Goal: Task Accomplishment & Management: Complete application form

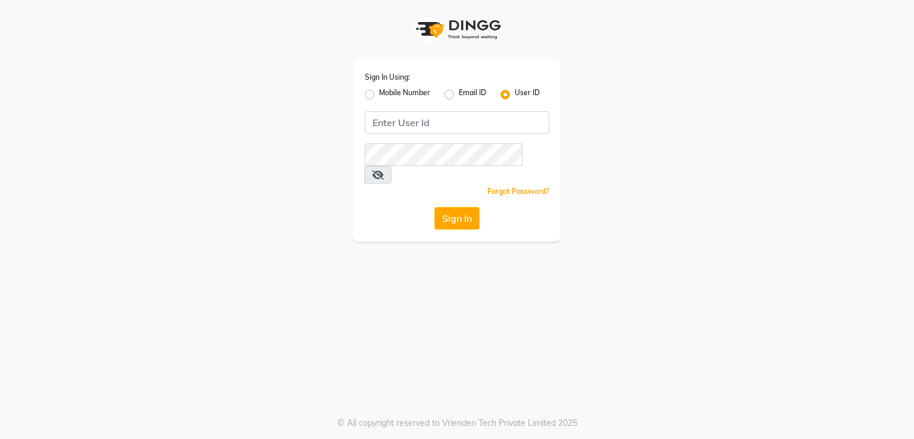
click at [379, 93] on label "Mobile Number" at bounding box center [404, 95] width 51 height 14
click at [379, 93] on input "Mobile Number" at bounding box center [383, 92] width 8 height 8
radio input "true"
radio input "false"
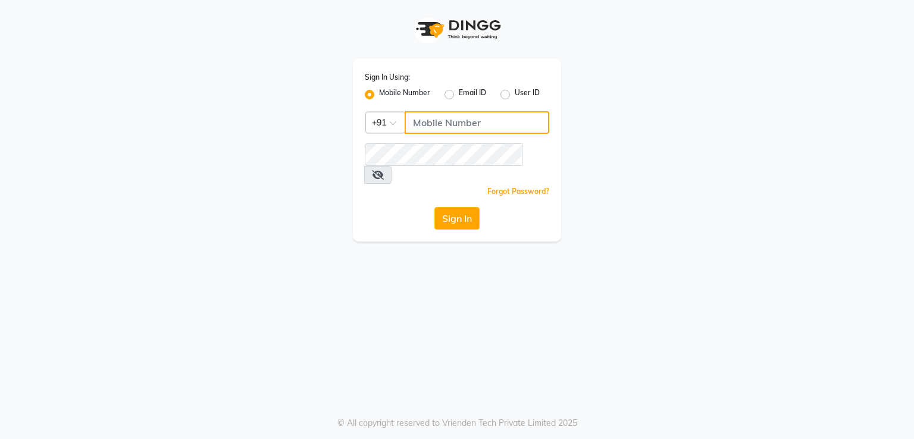
click at [443, 134] on input "Username" at bounding box center [477, 122] width 145 height 23
type input "8805000656"
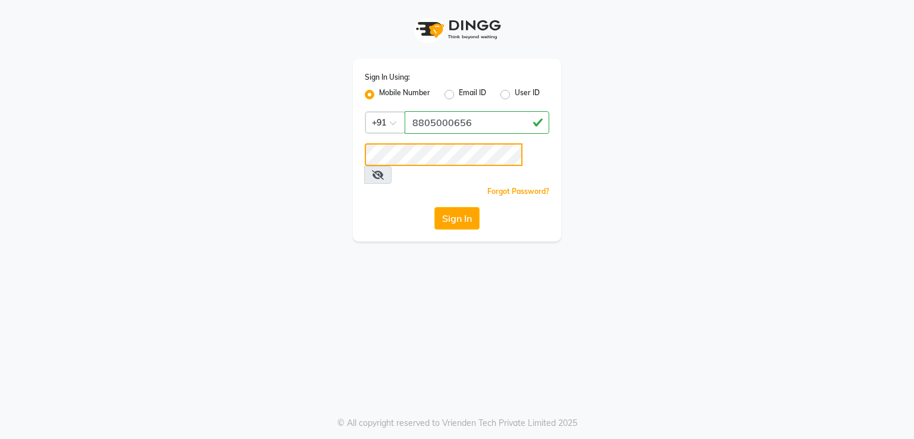
click at [435, 207] on button "Sign In" at bounding box center [457, 218] width 45 height 23
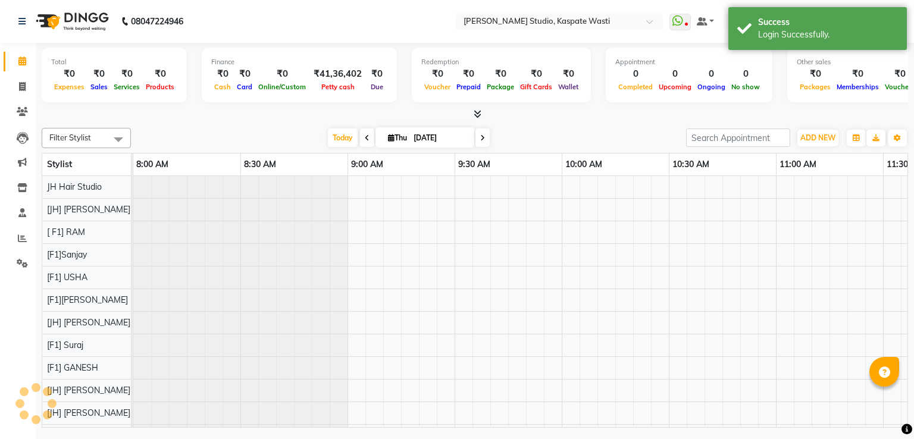
scroll to position [16, 0]
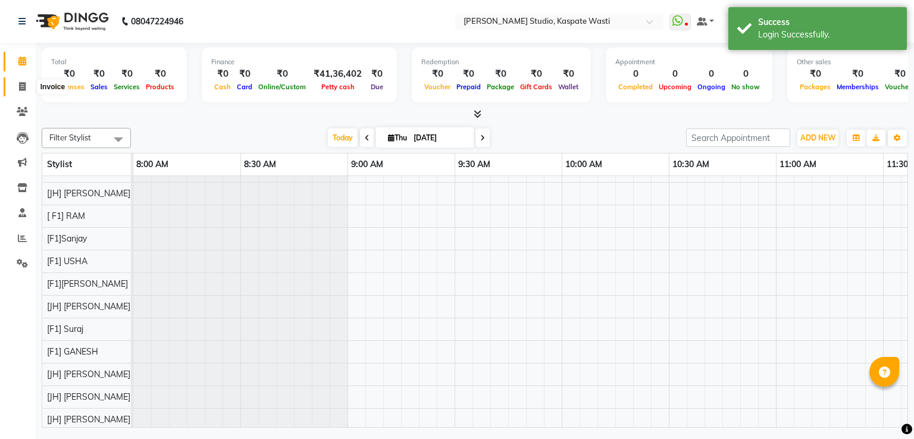
click at [14, 90] on span at bounding box center [22, 87] width 21 height 14
select select "130"
select select "service"
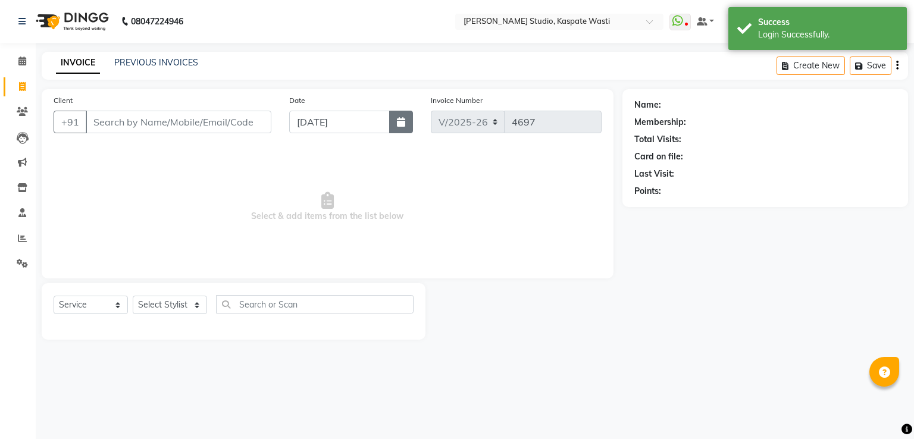
click at [410, 130] on button "button" at bounding box center [401, 122] width 24 height 23
select select "9"
select select "2025"
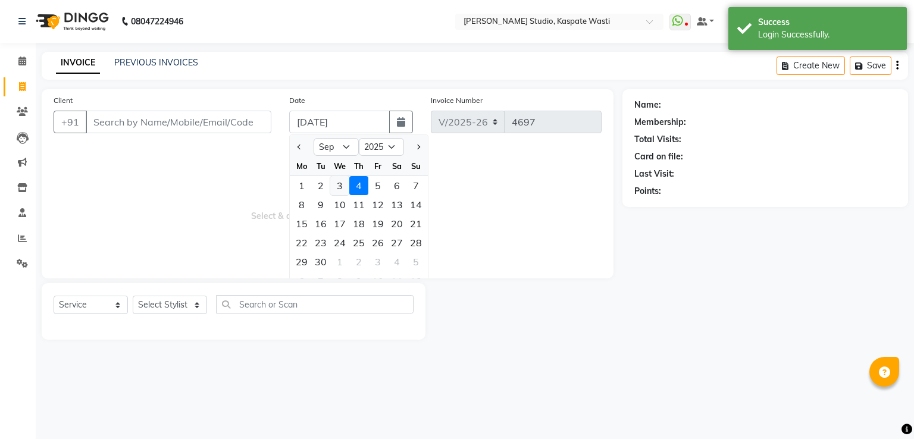
click at [340, 188] on div "3" at bounding box center [339, 185] width 19 height 19
type input "[DATE]"
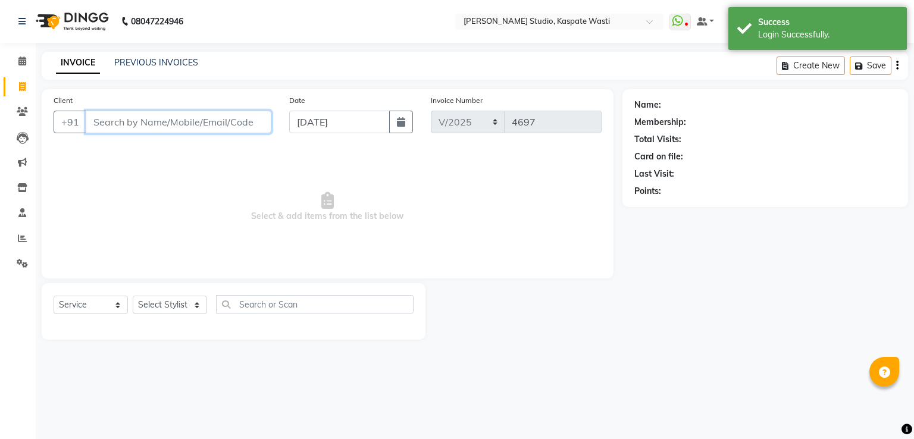
click at [204, 133] on input "Client" at bounding box center [179, 122] width 186 height 23
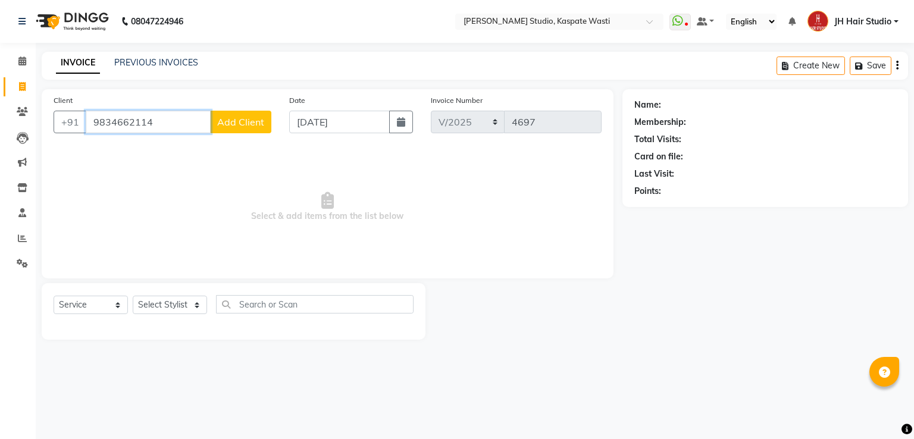
type input "9834662114"
click at [259, 123] on span "Add Client" at bounding box center [240, 122] width 47 height 12
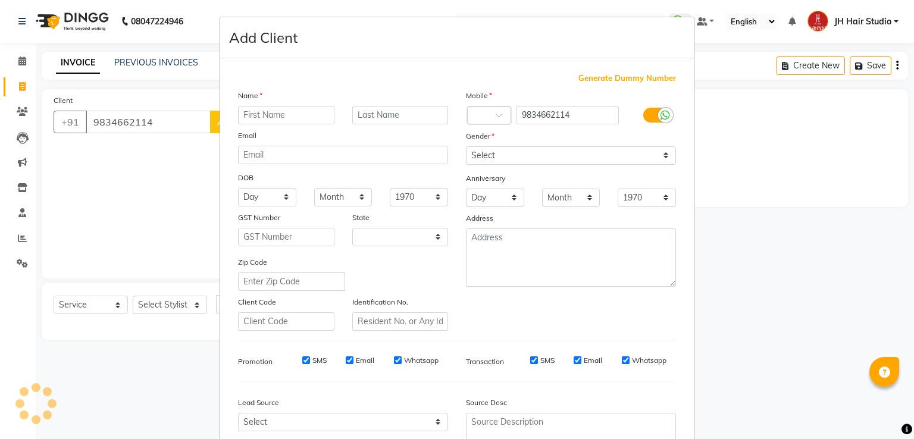
select select "22"
type input "Rahul"
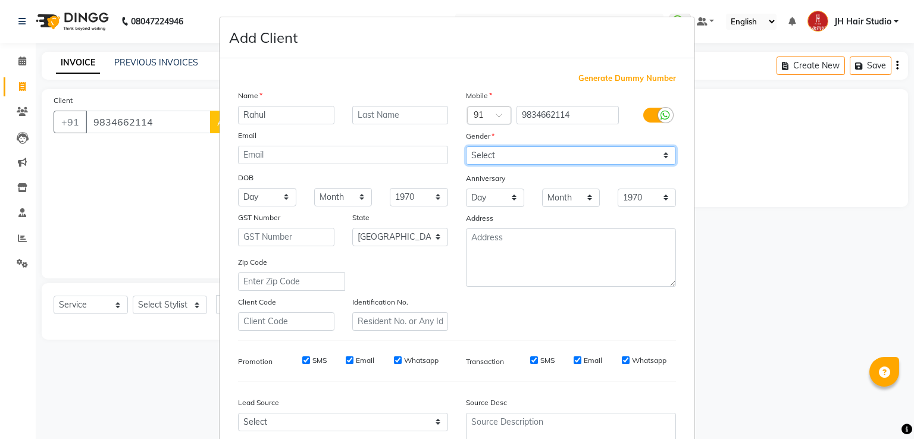
click at [502, 160] on select "Select [DEMOGRAPHIC_DATA] [DEMOGRAPHIC_DATA] Other Prefer Not To Say" at bounding box center [571, 155] width 210 height 18
select select "[DEMOGRAPHIC_DATA]"
click at [466, 147] on select "Select [DEMOGRAPHIC_DATA] [DEMOGRAPHIC_DATA] Other Prefer Not To Say" at bounding box center [571, 155] width 210 height 18
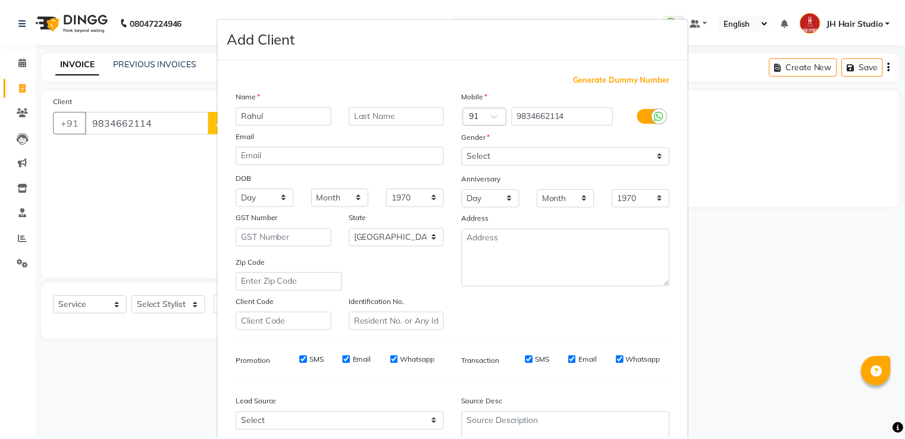
scroll to position [116, 0]
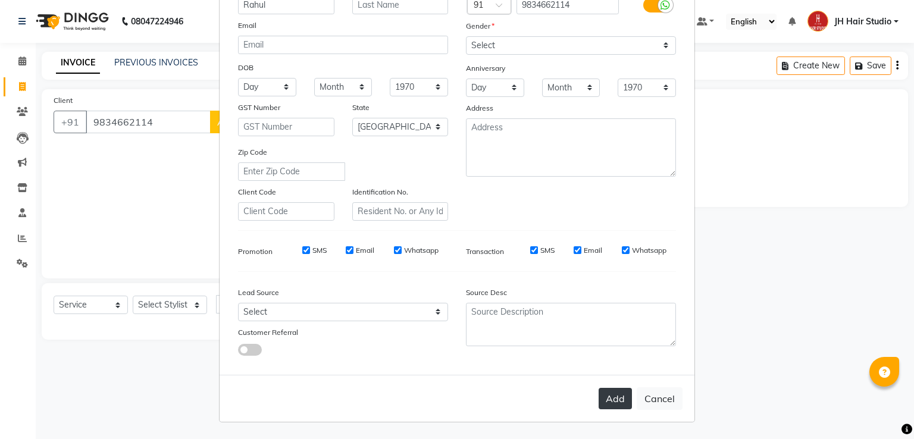
click at [626, 390] on button "Add" at bounding box center [615, 398] width 33 height 21
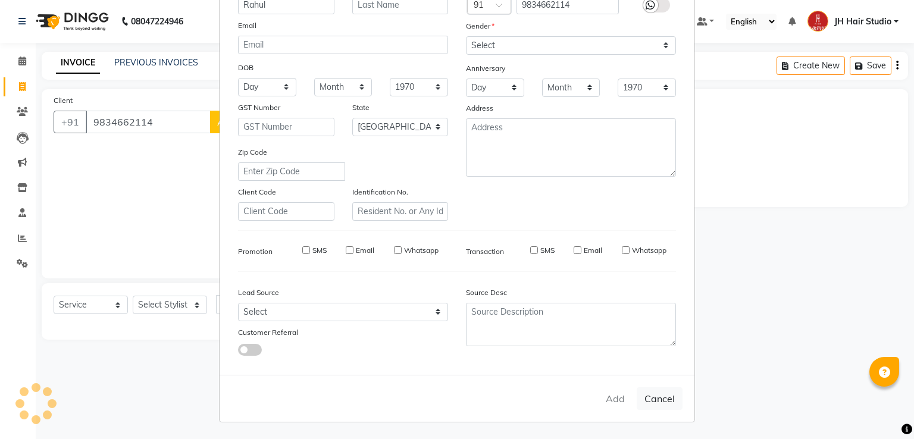
select select
select select "null"
select select
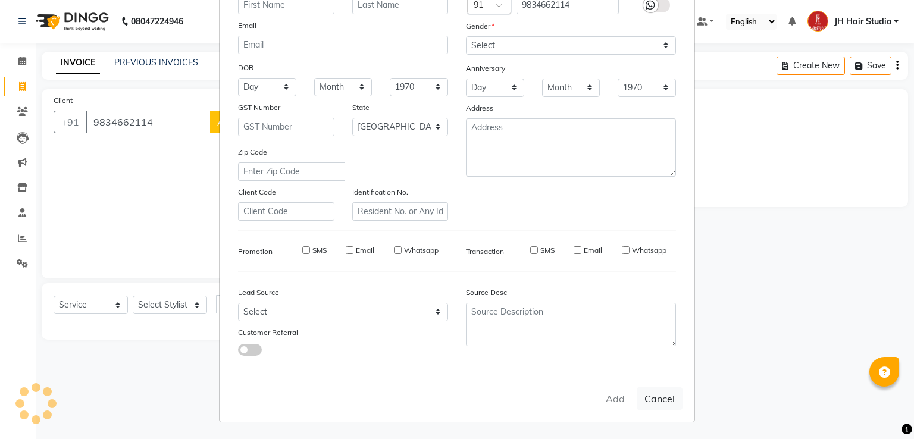
select select
checkbox input "false"
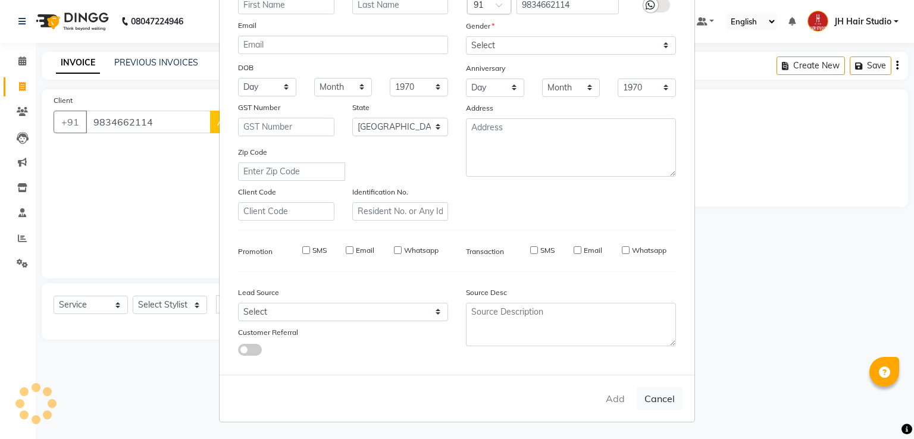
checkbox input "false"
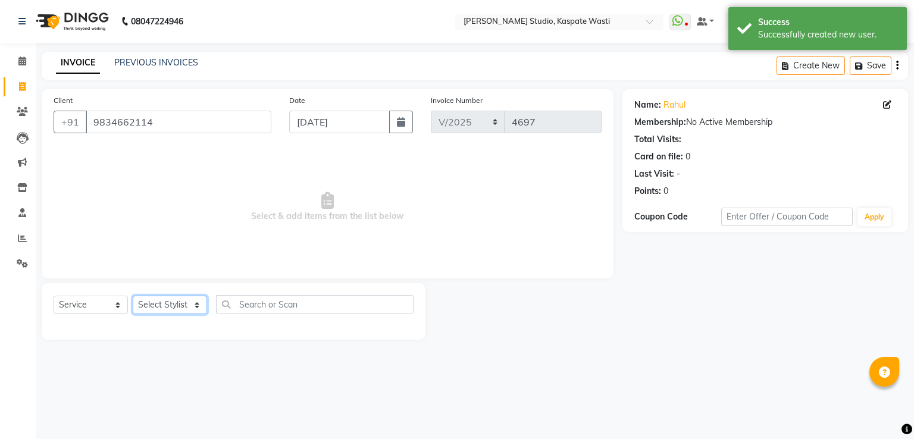
click at [178, 305] on select "Select Stylist [F1] GANESH [F1] [PERSON_NAME] [ F1] RAM [F1]Sanjay [F1][PERSON_…" at bounding box center [170, 305] width 74 height 18
select select "3887"
click at [133, 296] on select "Select Stylist [F1] GANESH [F1] [PERSON_NAME] [ F1] RAM [F1]Sanjay [F1][PERSON_…" at bounding box center [170, 305] width 74 height 18
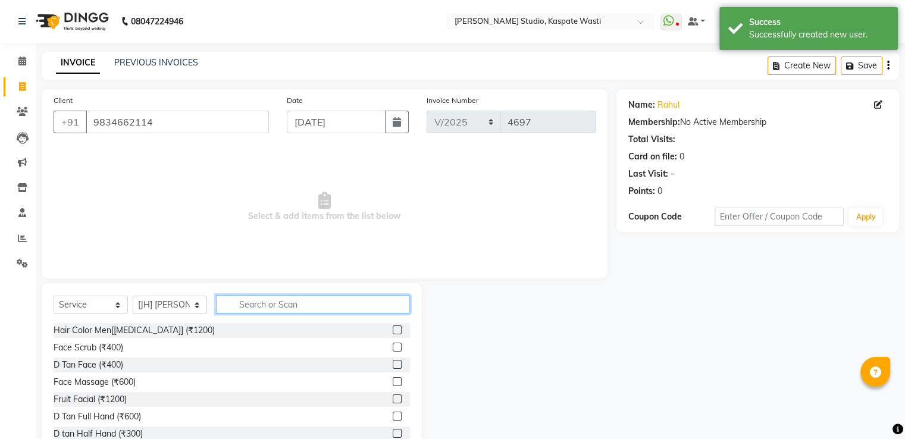
click at [258, 305] on input "text" at bounding box center [313, 304] width 194 height 18
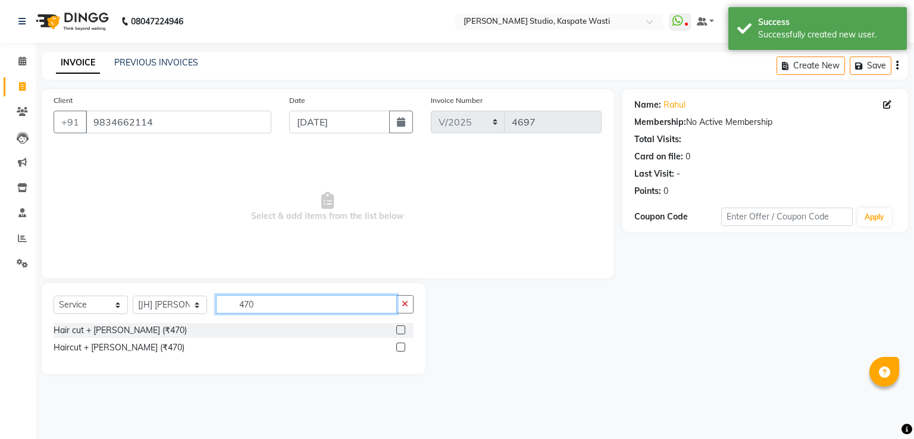
type input "470"
click at [402, 327] on label at bounding box center [400, 330] width 9 height 9
click at [402, 327] on input "checkbox" at bounding box center [400, 331] width 8 height 8
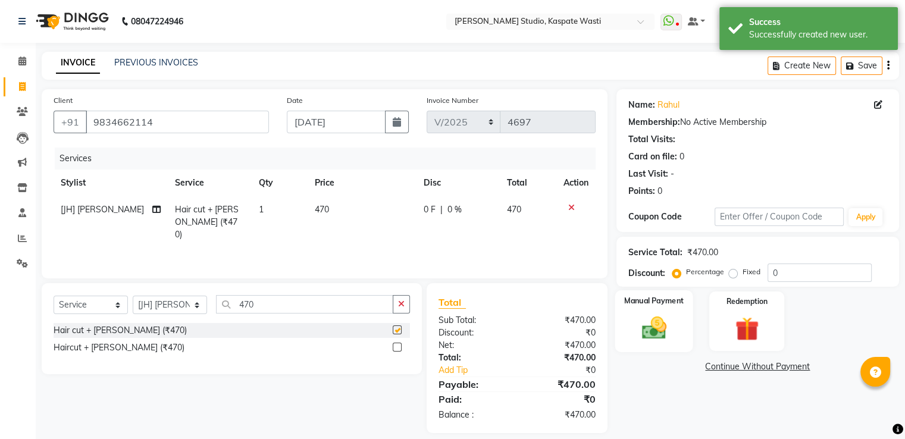
checkbox input "false"
click at [651, 323] on img at bounding box center [654, 328] width 40 height 29
click at [711, 369] on span "GPay" at bounding box center [715, 368] width 24 height 14
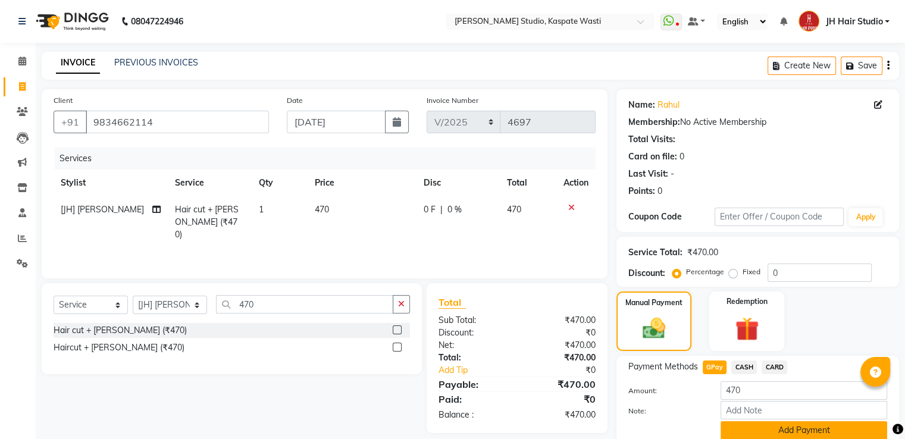
click at [793, 430] on button "Add Payment" at bounding box center [804, 430] width 167 height 18
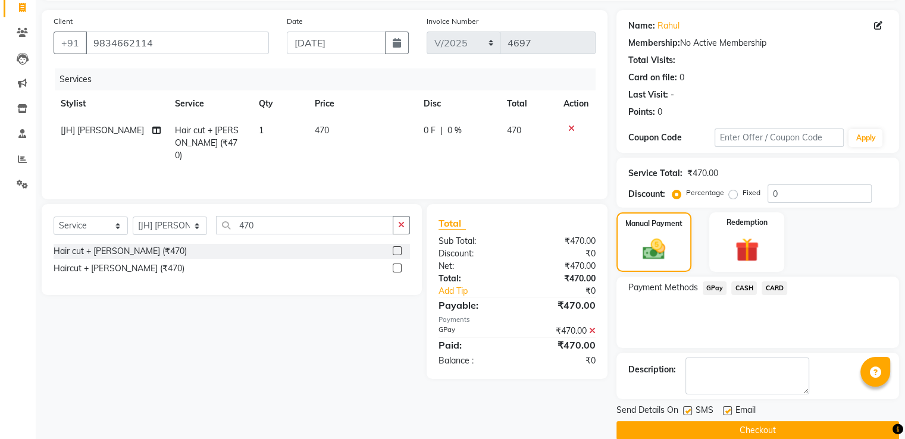
scroll to position [97, 0]
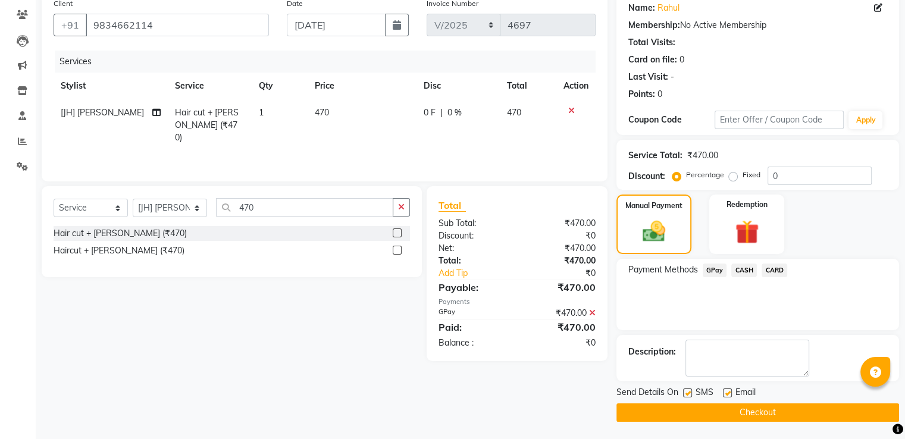
click at [765, 408] on button "Checkout" at bounding box center [758, 413] width 283 height 18
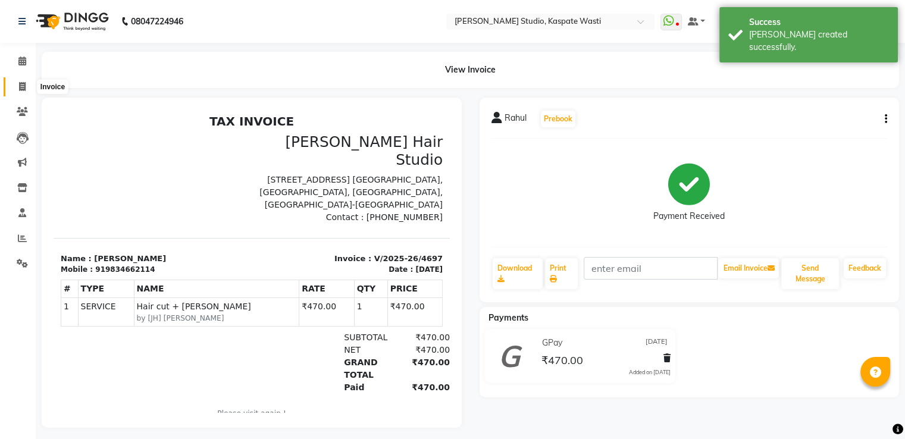
click at [21, 86] on icon at bounding box center [22, 86] width 7 height 9
select select "130"
select select "service"
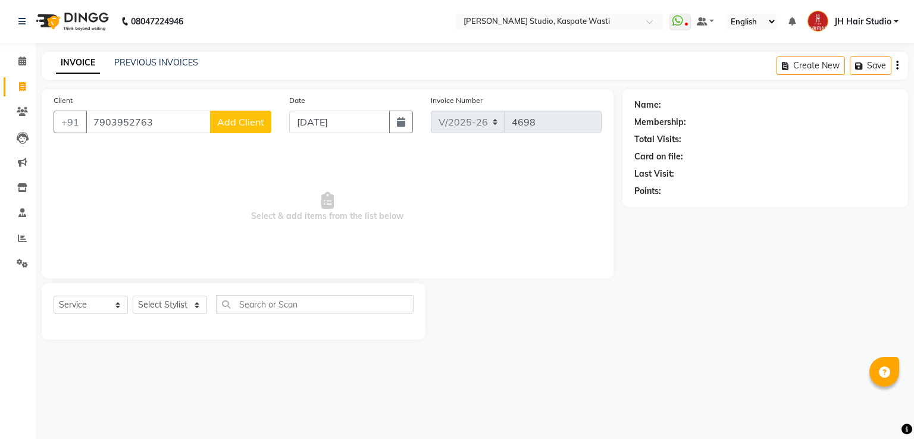
type input "7903952763"
click at [233, 126] on span "Add Client" at bounding box center [240, 122] width 47 height 12
select select "22"
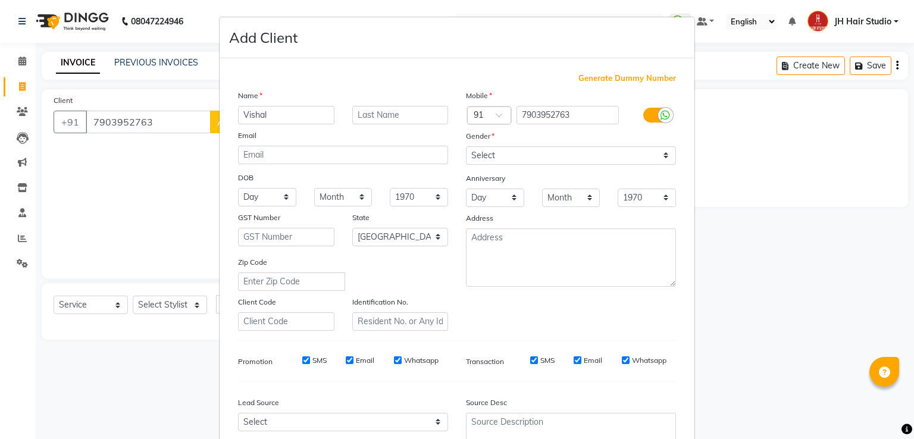
type input "Vishal"
click at [508, 158] on select "Select [DEMOGRAPHIC_DATA] [DEMOGRAPHIC_DATA] Other Prefer Not To Say" at bounding box center [571, 155] width 210 height 18
select select "[DEMOGRAPHIC_DATA]"
click at [466, 147] on select "Select [DEMOGRAPHIC_DATA] [DEMOGRAPHIC_DATA] Other Prefer Not To Say" at bounding box center [571, 155] width 210 height 18
drag, startPoint x: 901, startPoint y: 193, endPoint x: 909, endPoint y: 279, distance: 86.1
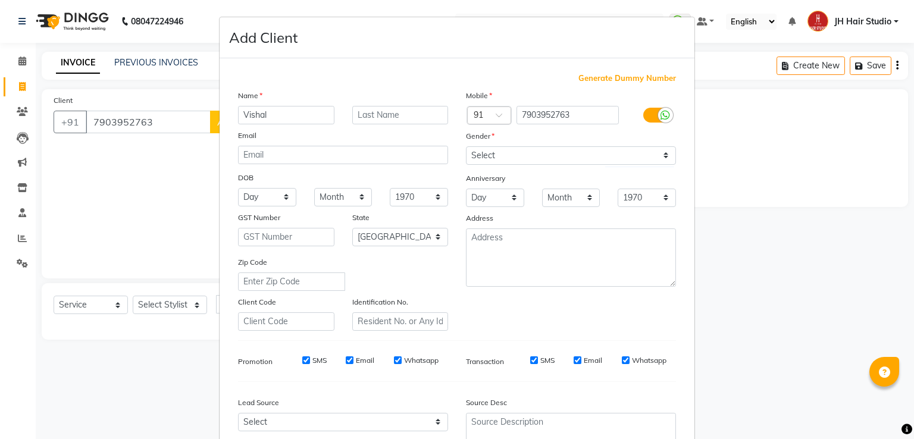
click at [909, 279] on ngb-modal-window "Add Client Generate Dummy Number Name Vishal Email DOB Day 01 02 03 04 05 06 07…" at bounding box center [457, 219] width 914 height 439
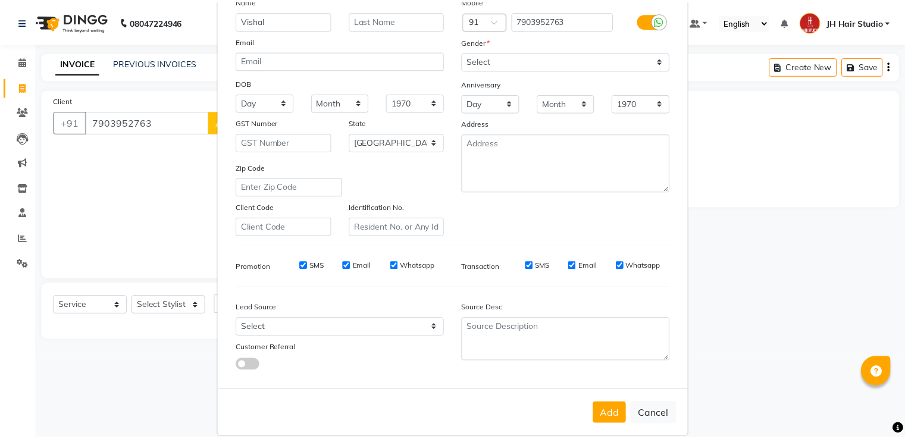
scroll to position [105, 0]
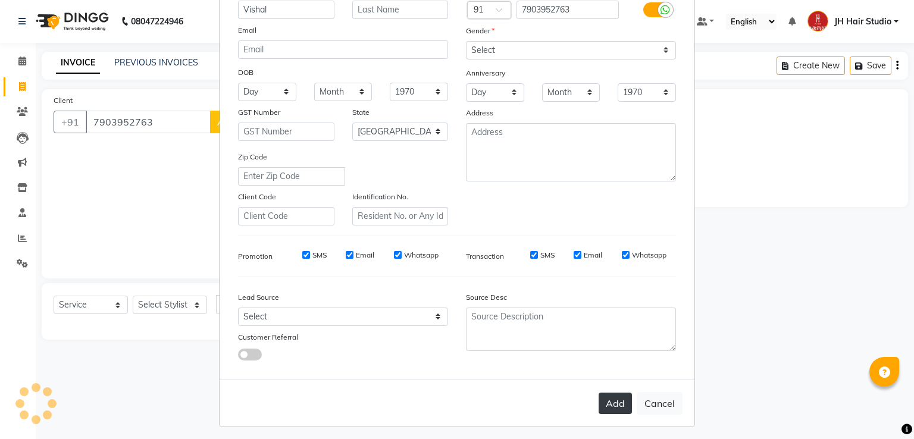
click at [600, 403] on button "Add" at bounding box center [615, 403] width 33 height 21
select select
select select "null"
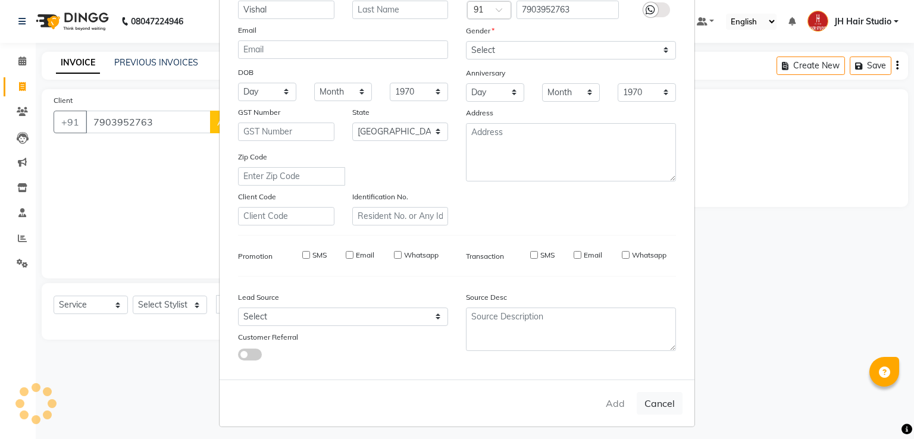
select select
checkbox input "false"
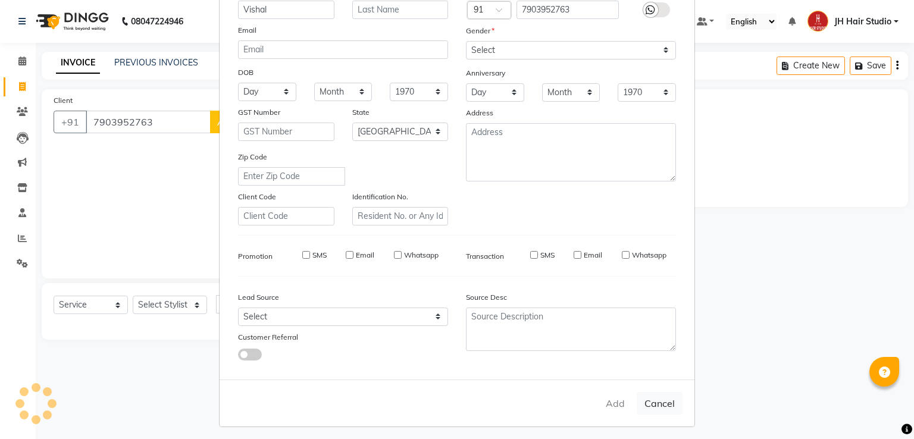
checkbox input "false"
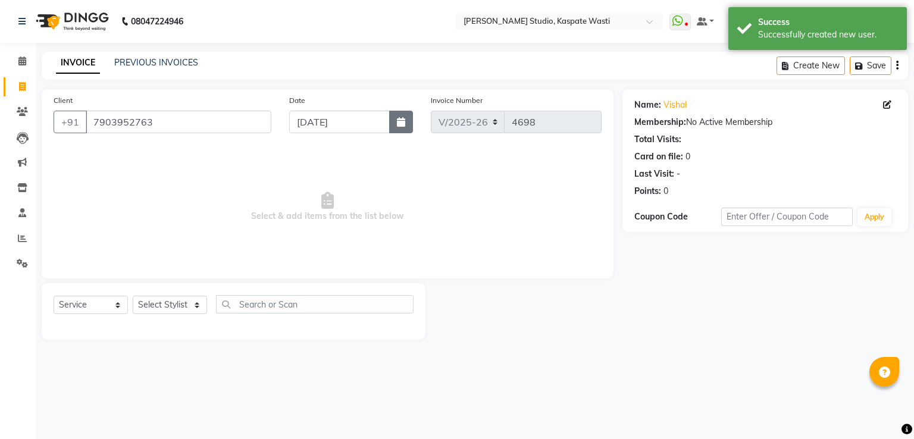
click at [390, 129] on button "button" at bounding box center [401, 122] width 24 height 23
select select "9"
select select "2025"
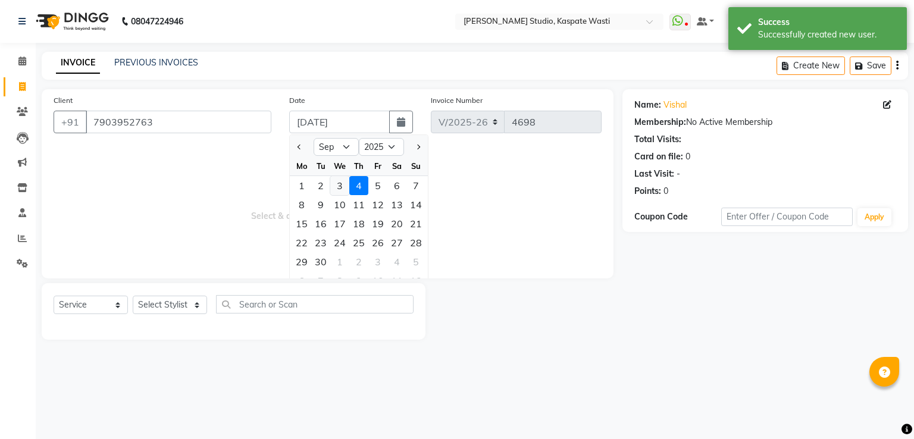
click at [337, 193] on div "3" at bounding box center [339, 185] width 19 height 19
type input "[DATE]"
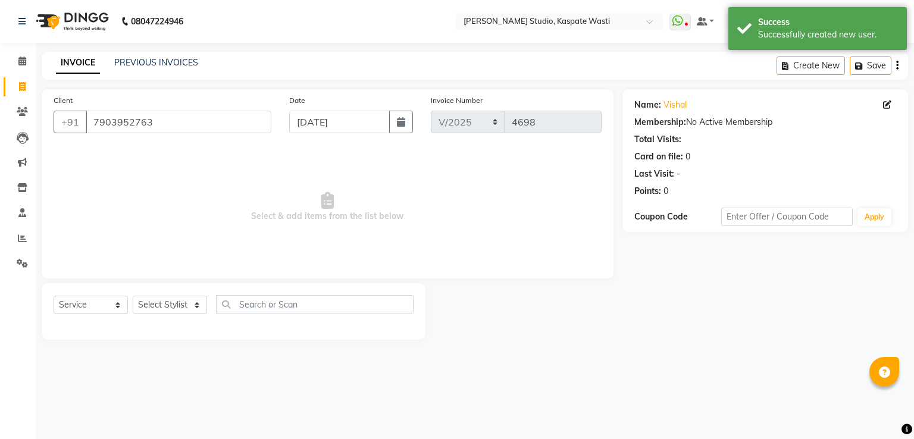
click at [186, 293] on div "Select Service Product Membership Package Voucher Prepaid Gift Card Select Styl…" at bounding box center [234, 311] width 384 height 57
click at [182, 303] on select "Select Stylist [F1] GANESH [F1] [PERSON_NAME] [ F1] RAM [F1]Sanjay [F1][PERSON_…" at bounding box center [170, 305] width 74 height 18
select select "63820"
click at [133, 296] on select "Select Stylist [F1] GANESH [F1] [PERSON_NAME] [ F1] RAM [F1]Sanjay [F1][PERSON_…" at bounding box center [170, 305] width 74 height 18
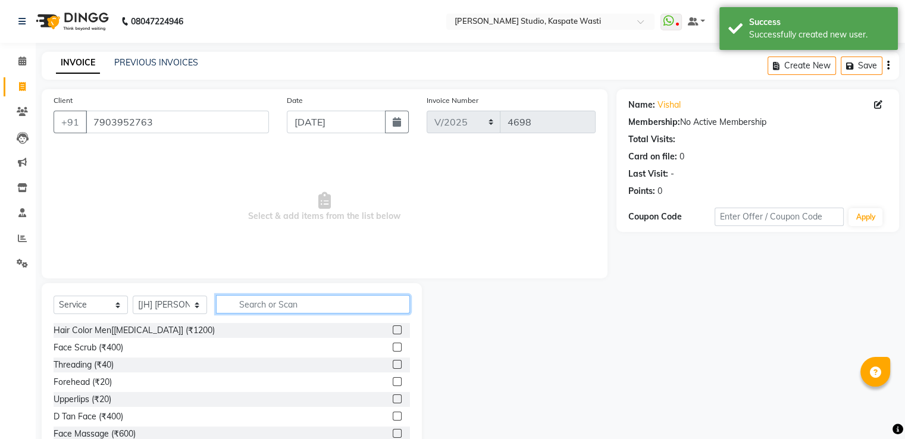
click at [279, 308] on input "text" at bounding box center [313, 304] width 194 height 18
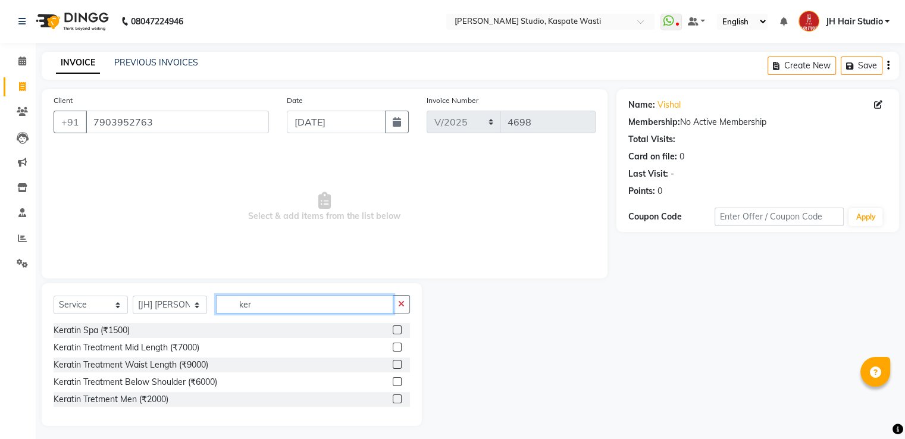
type input "ker"
click at [396, 327] on label at bounding box center [397, 330] width 9 height 9
click at [396, 327] on input "checkbox" at bounding box center [397, 331] width 8 height 8
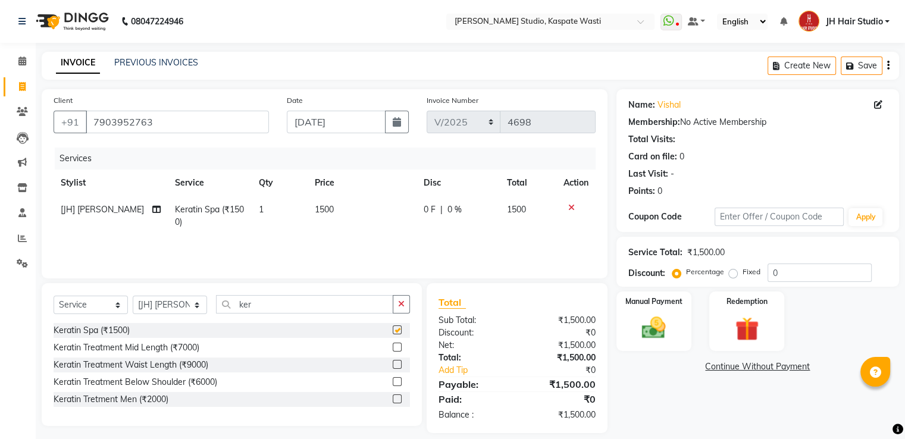
checkbox input "false"
click at [329, 221] on td "1500" at bounding box center [362, 215] width 109 height 39
select select "63820"
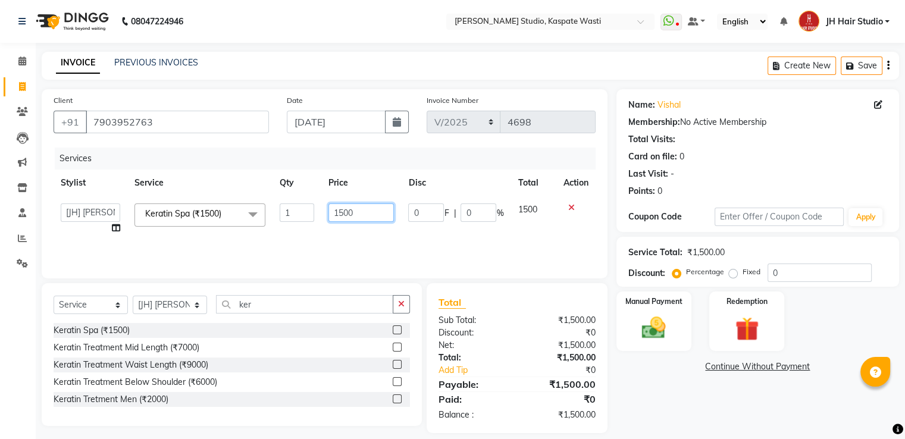
click at [343, 218] on input "1500" at bounding box center [361, 213] width 65 height 18
type input "1600"
click at [655, 332] on img at bounding box center [654, 328] width 40 height 29
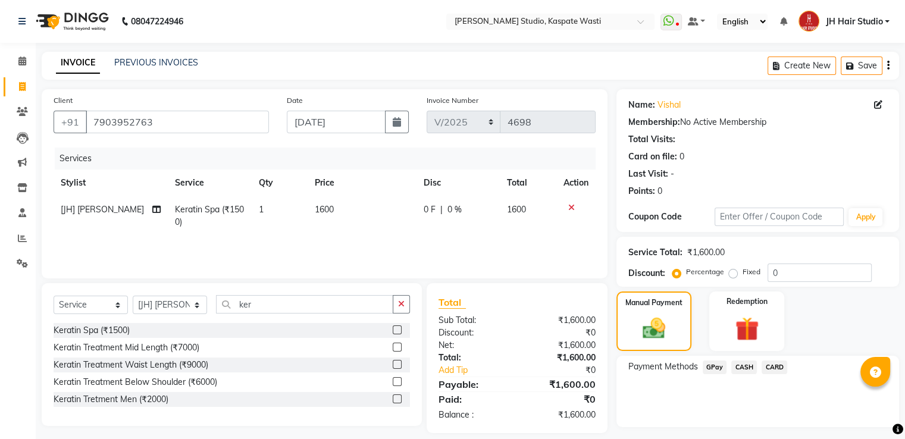
click at [716, 370] on span "GPay" at bounding box center [715, 368] width 24 height 14
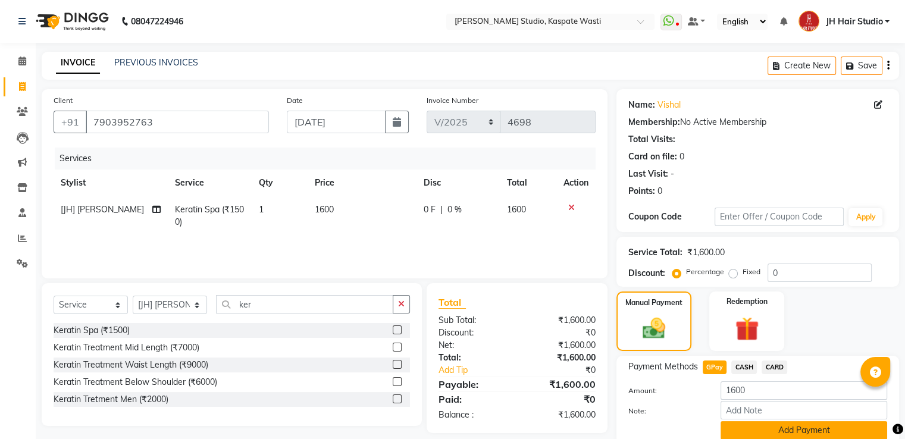
click at [749, 431] on button "Add Payment" at bounding box center [804, 430] width 167 height 18
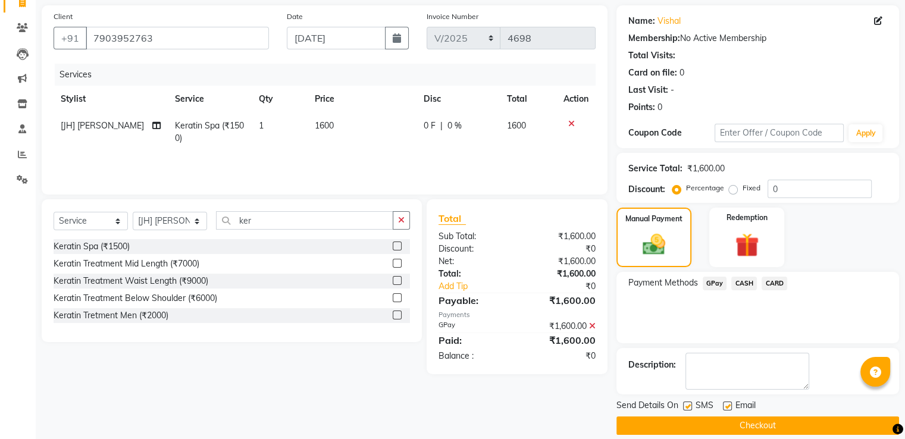
scroll to position [97, 0]
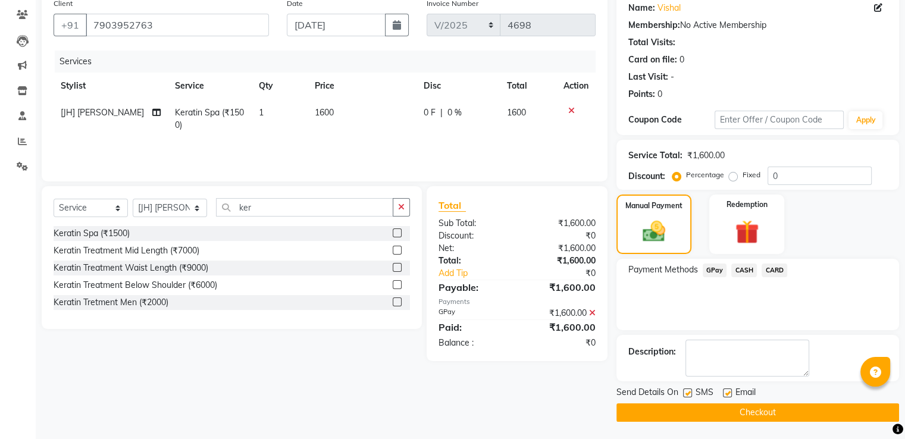
click at [780, 415] on button "Checkout" at bounding box center [758, 413] width 283 height 18
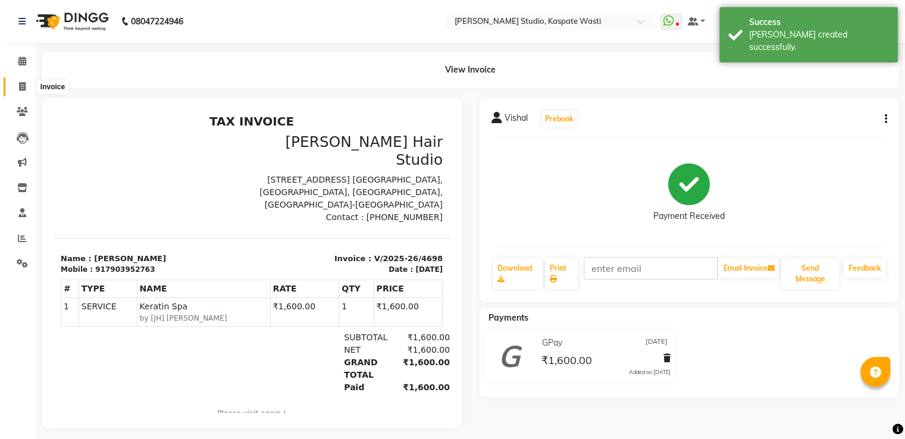
click at [24, 84] on icon at bounding box center [22, 86] width 7 height 9
select select "service"
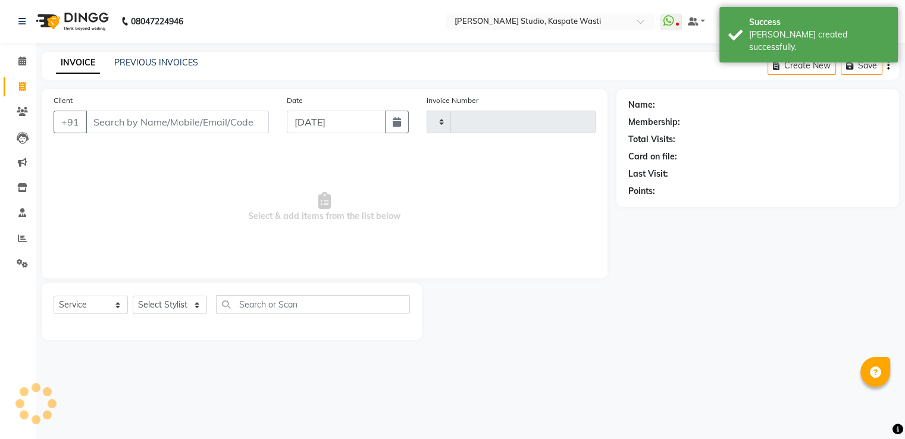
type input "4699"
select select "130"
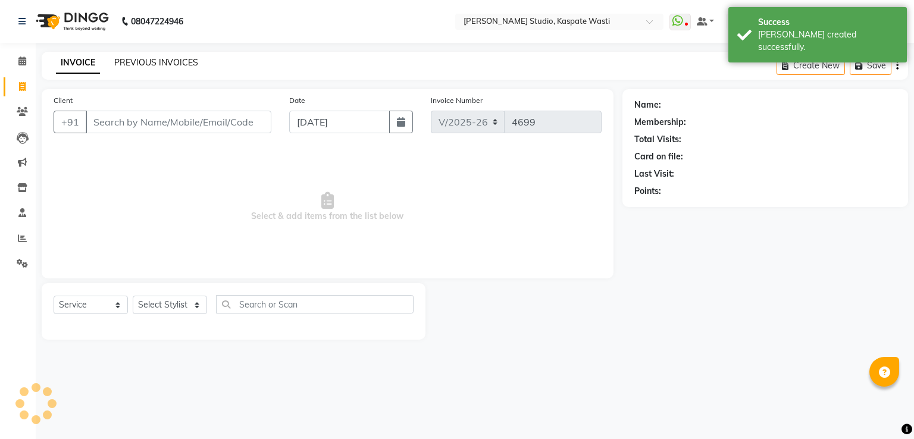
click at [148, 63] on link "PREVIOUS INVOICES" at bounding box center [156, 62] width 84 height 11
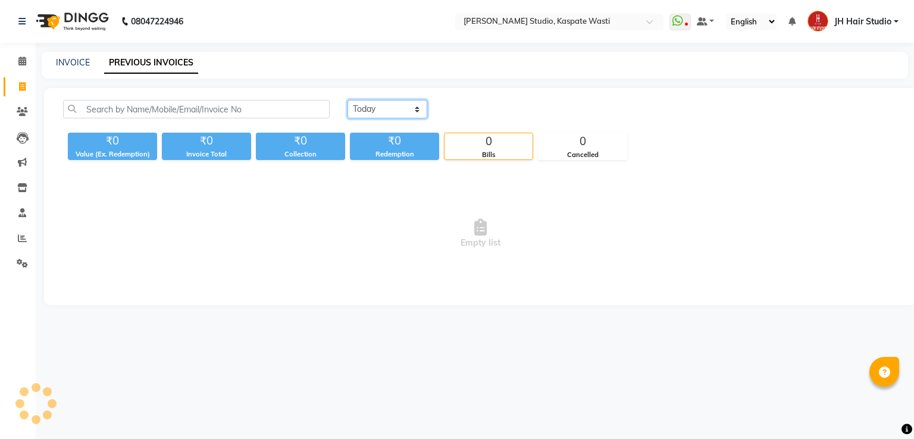
click at [383, 111] on select "[DATE] [DATE] Custom Range" at bounding box center [388, 109] width 80 height 18
select select "[DATE]"
click at [348, 100] on select "[DATE] [DATE] Custom Range" at bounding box center [388, 109] width 80 height 18
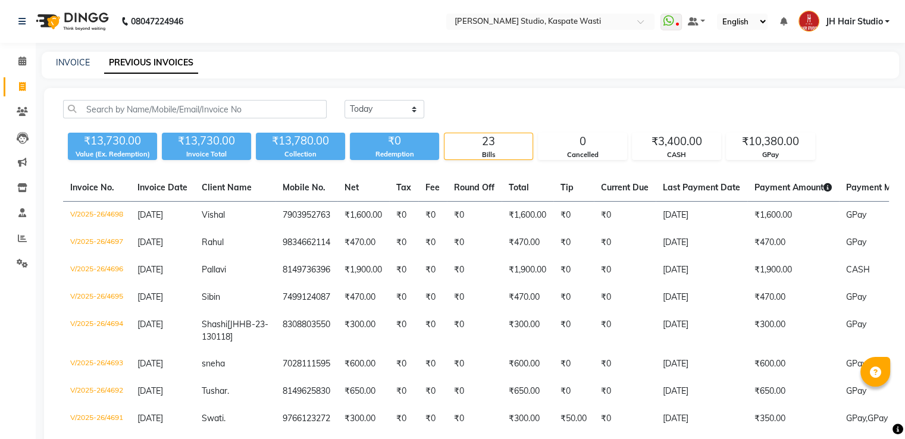
click at [21, 235] on icon at bounding box center [22, 238] width 9 height 9
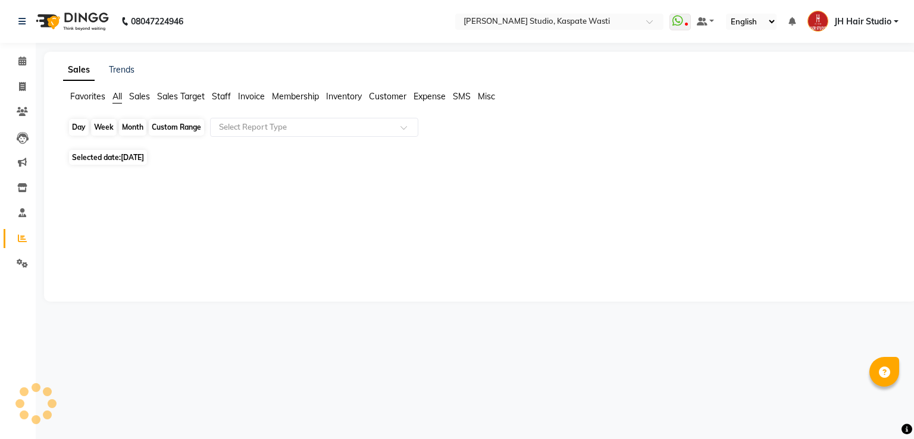
click at [79, 128] on div "Day" at bounding box center [79, 127] width 20 height 17
select select "9"
select select "2025"
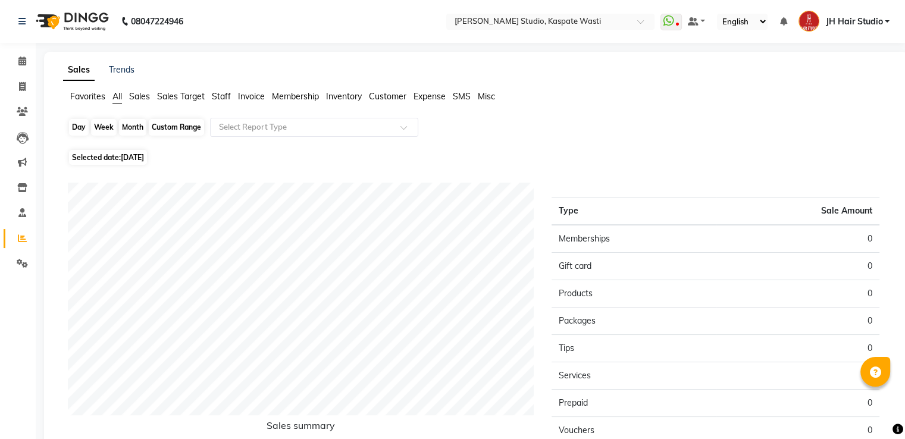
click at [74, 122] on div "Day" at bounding box center [79, 127] width 20 height 17
select select "9"
select select "2025"
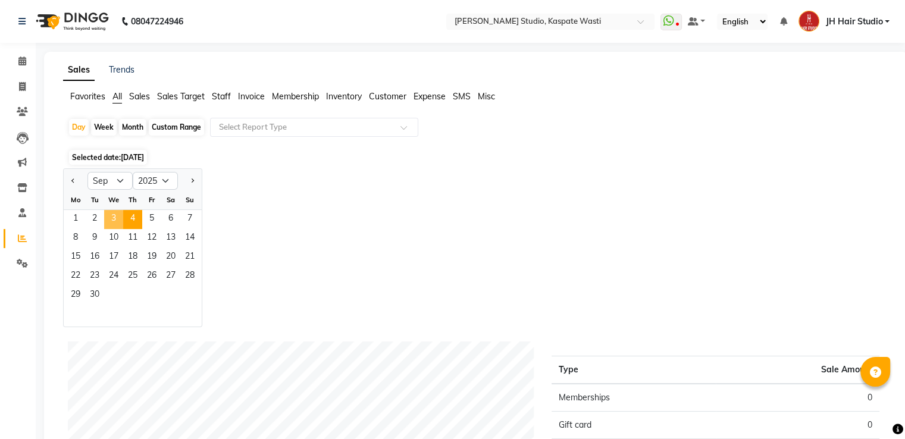
click at [113, 222] on span "3" at bounding box center [113, 219] width 19 height 19
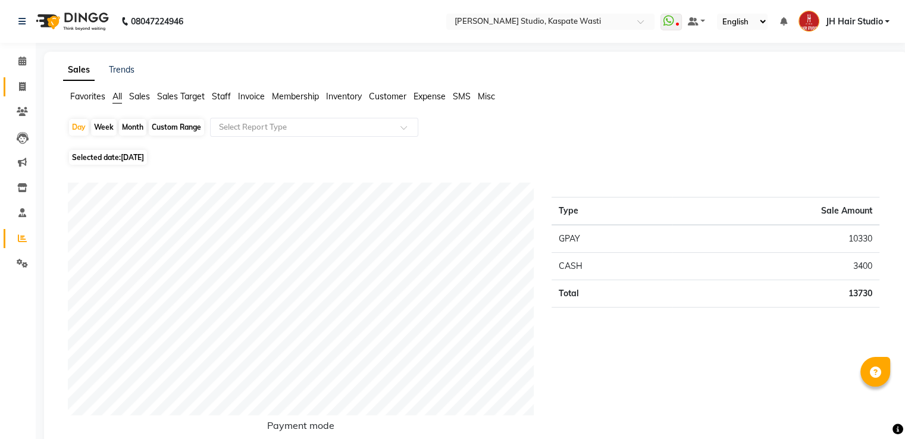
click at [24, 93] on link "Invoice" at bounding box center [18, 87] width 29 height 20
select select "130"
select select "service"
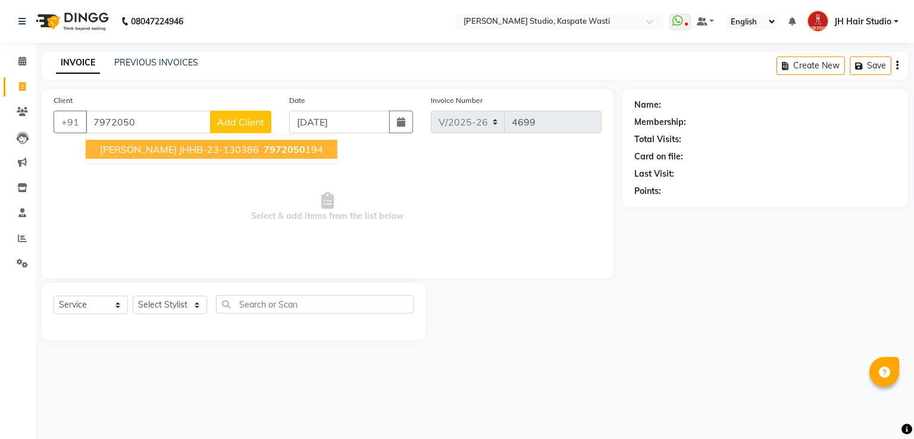
click at [149, 154] on span "[PERSON_NAME] JHHB-23-130386" at bounding box center [179, 149] width 159 height 12
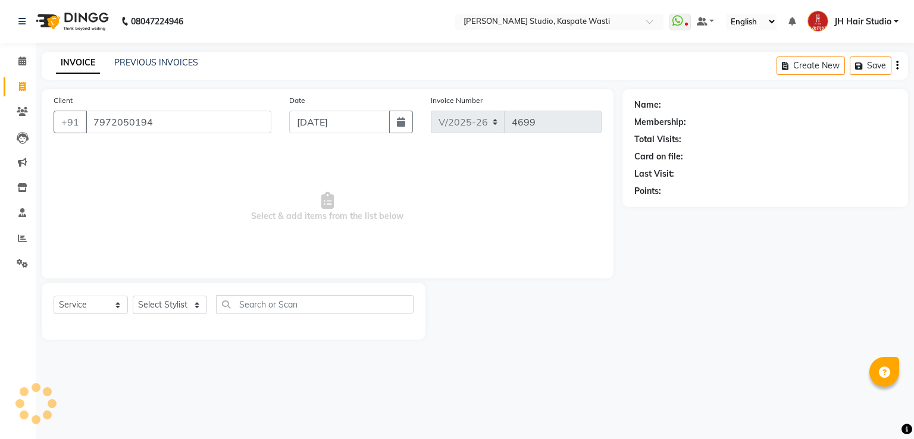
type input "7972050194"
select select "1: Object"
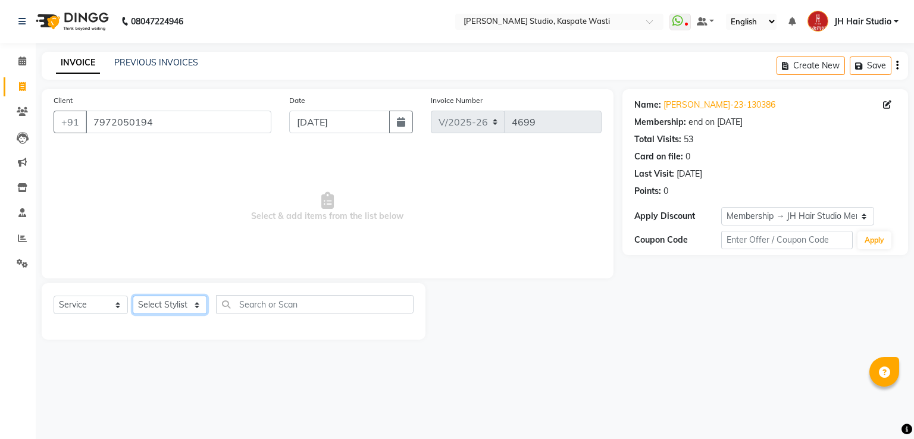
click at [165, 305] on select "Select Stylist [F1] GANESH [F1] [PERSON_NAME] [ F1] RAM [F1]Sanjay [F1][PERSON_…" at bounding box center [170, 305] width 74 height 18
select select "47594"
click at [133, 296] on select "Select Stylist [F1] GANESH [F1] [PERSON_NAME] [ F1] RAM [F1]Sanjay [F1][PERSON_…" at bounding box center [170, 305] width 74 height 18
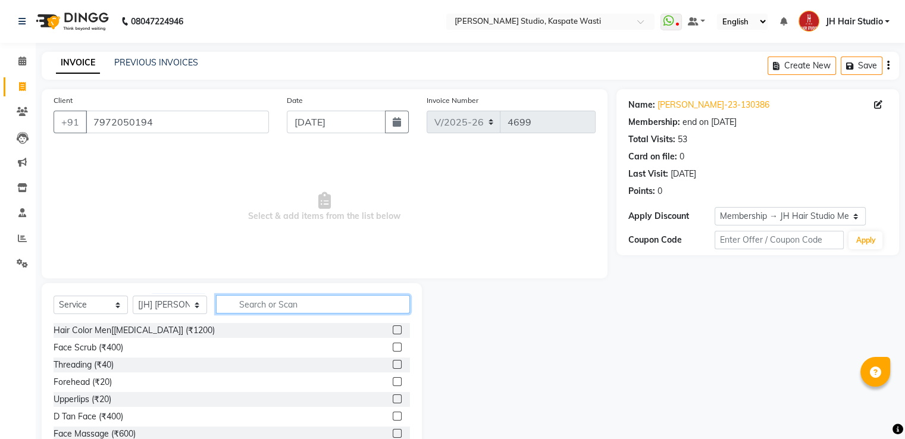
click at [260, 301] on input "text" at bounding box center [313, 304] width 194 height 18
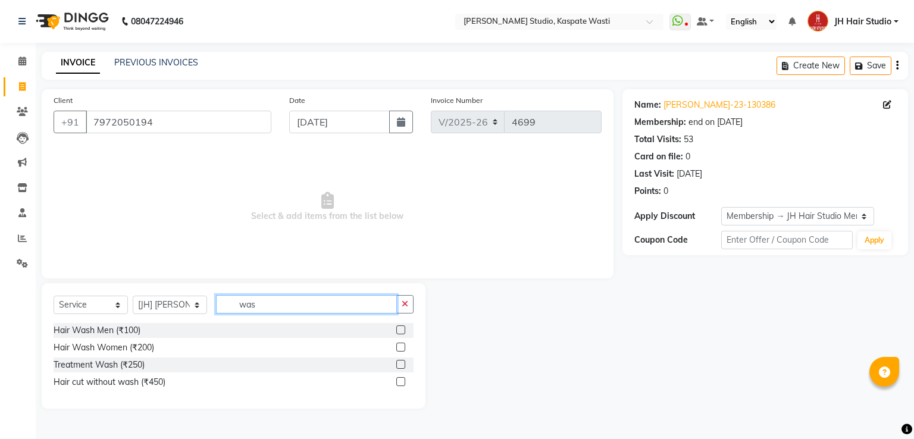
type input "was"
click at [402, 348] on label at bounding box center [400, 347] width 9 height 9
click at [402, 348] on input "checkbox" at bounding box center [400, 348] width 8 height 8
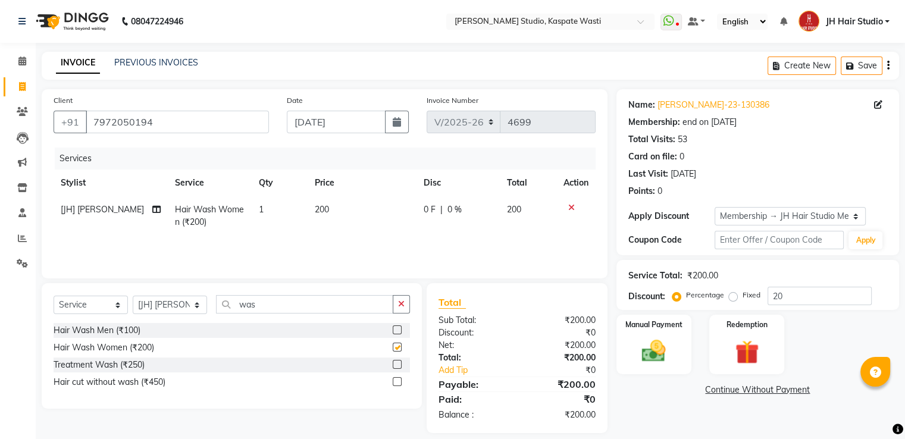
checkbox input "false"
click at [333, 210] on td "200" at bounding box center [362, 215] width 109 height 39
select select "47594"
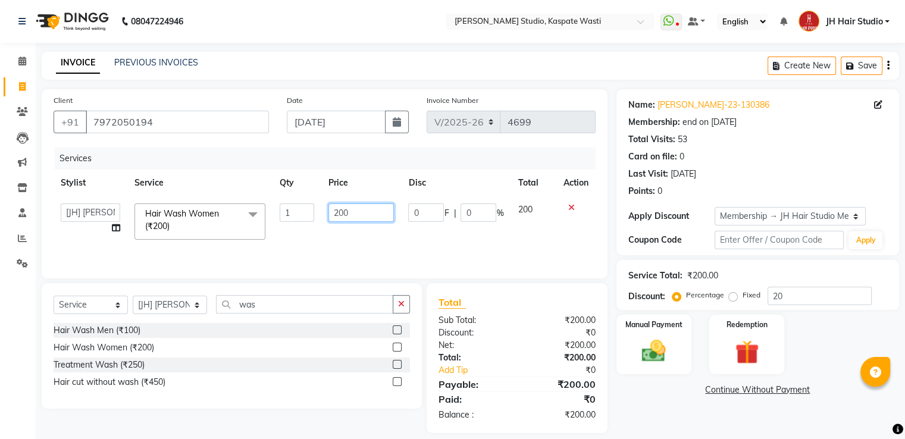
click at [344, 214] on input "200" at bounding box center [361, 213] width 65 height 18
type input "220"
click at [252, 303] on input "was" at bounding box center [304, 304] width 177 height 18
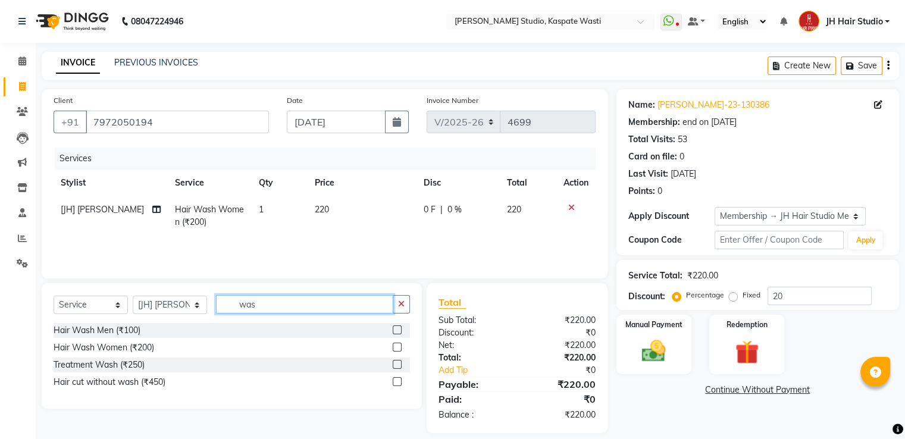
click at [252, 303] on input "was" at bounding box center [304, 304] width 177 height 18
type input "blow"
click at [397, 363] on label at bounding box center [397, 364] width 9 height 9
click at [397, 363] on input "checkbox" at bounding box center [397, 365] width 8 height 8
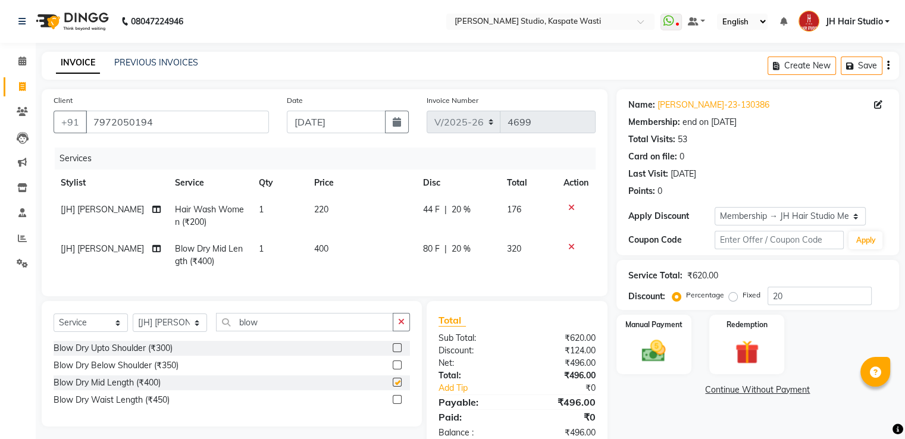
checkbox input "false"
click at [776, 297] on input "20" at bounding box center [820, 296] width 104 height 18
type input "0"
click at [321, 249] on span "400" at bounding box center [322, 248] width 14 height 11
select select "47594"
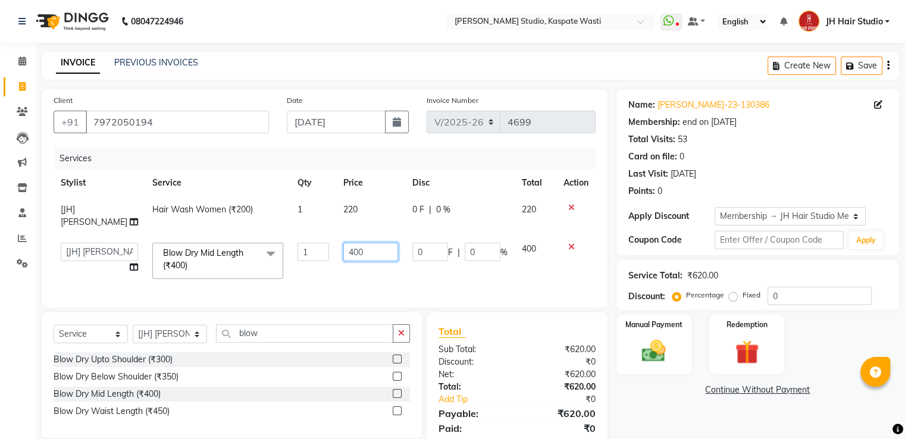
click at [343, 243] on input "400" at bounding box center [370, 252] width 55 height 18
type input "300"
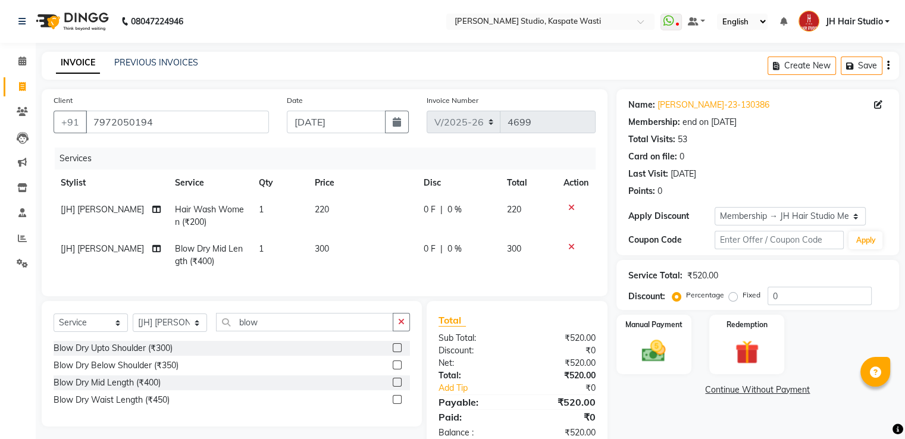
click at [329, 273] on td "300" at bounding box center [362, 255] width 109 height 39
select select "47594"
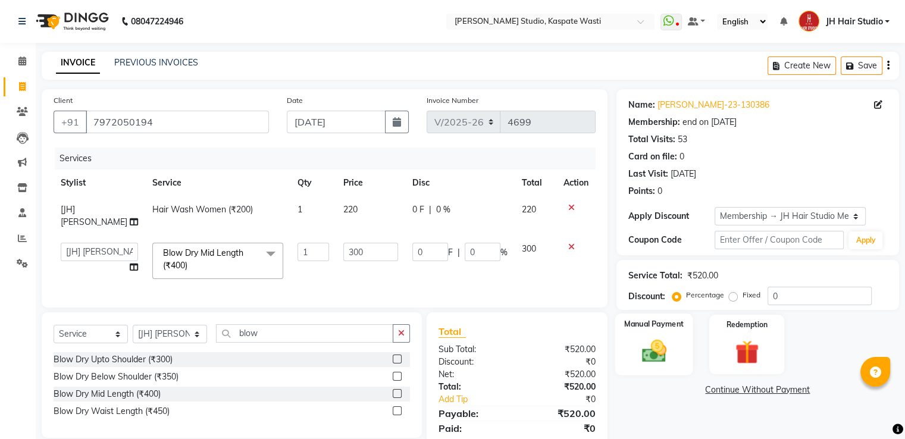
click at [678, 368] on div "Manual Payment" at bounding box center [654, 344] width 78 height 61
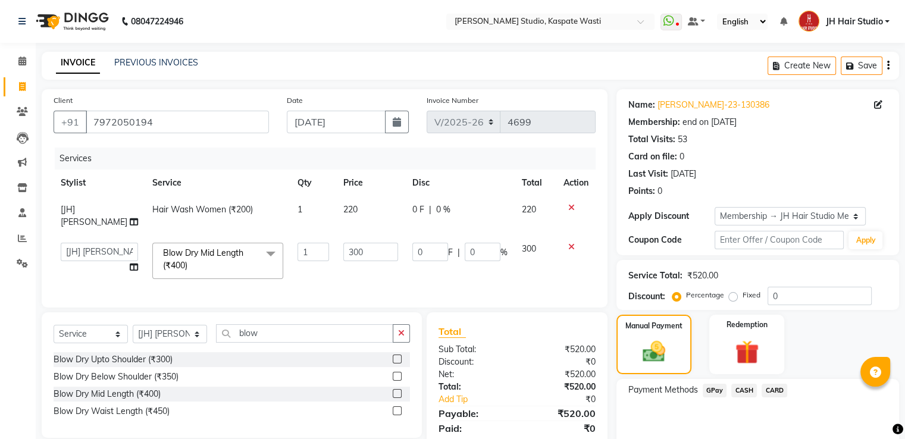
click at [714, 393] on span "GPay" at bounding box center [715, 391] width 24 height 14
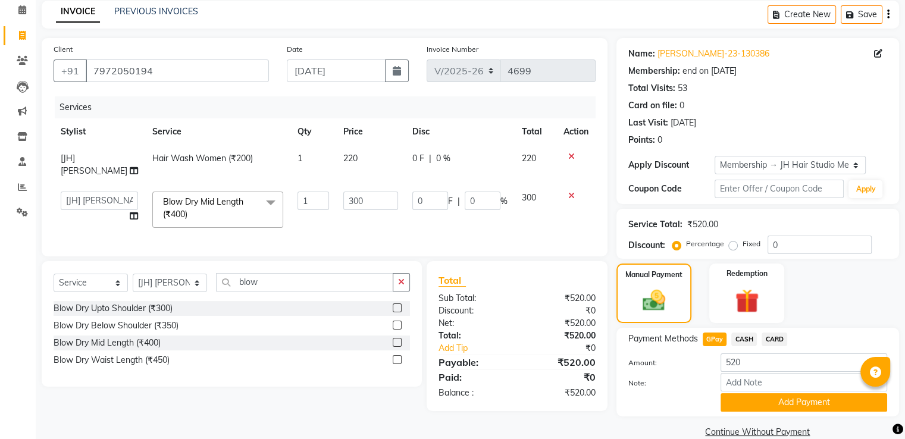
scroll to position [71, 0]
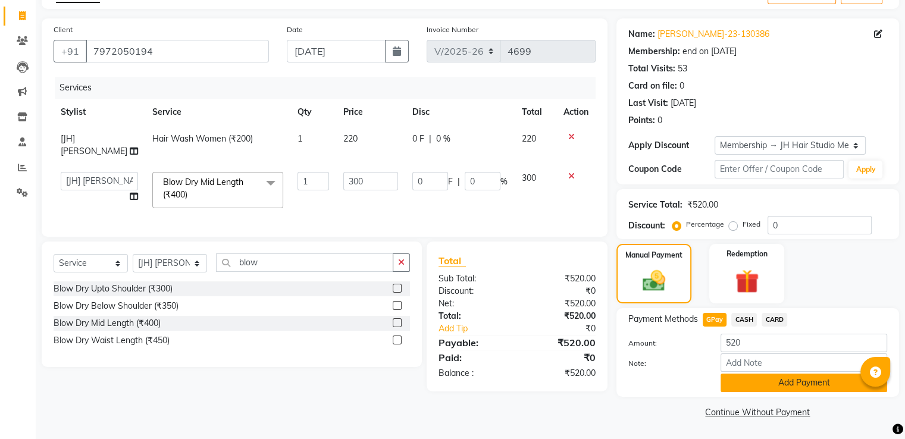
click at [784, 384] on button "Add Payment" at bounding box center [804, 383] width 167 height 18
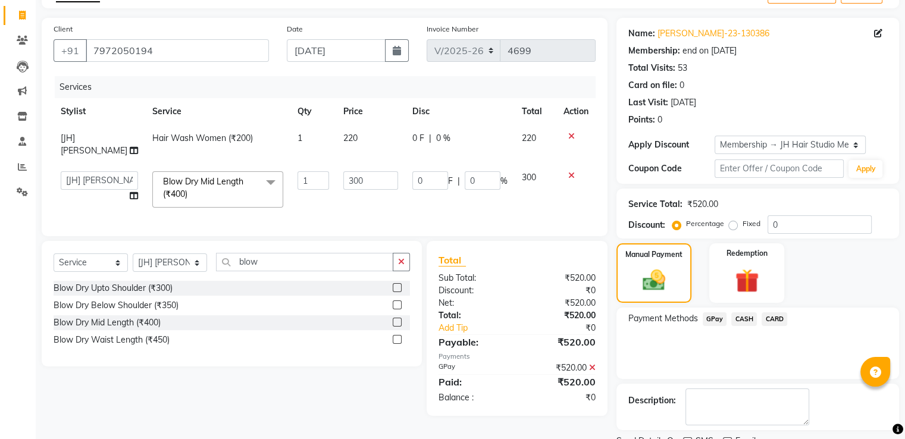
scroll to position [120, 0]
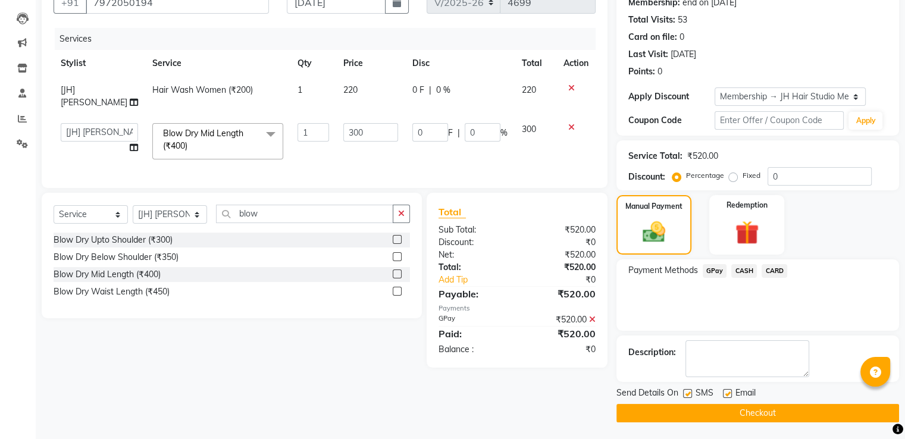
click at [735, 410] on button "Checkout" at bounding box center [758, 413] width 283 height 18
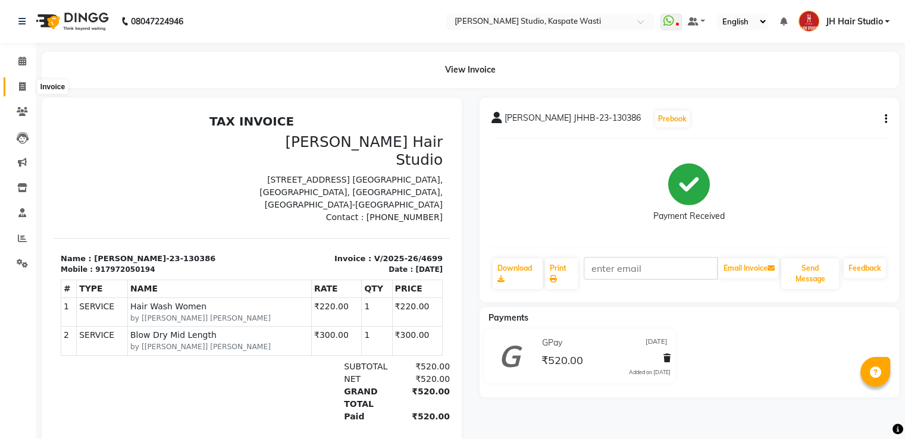
click at [16, 85] on span at bounding box center [22, 87] width 21 height 14
select select "service"
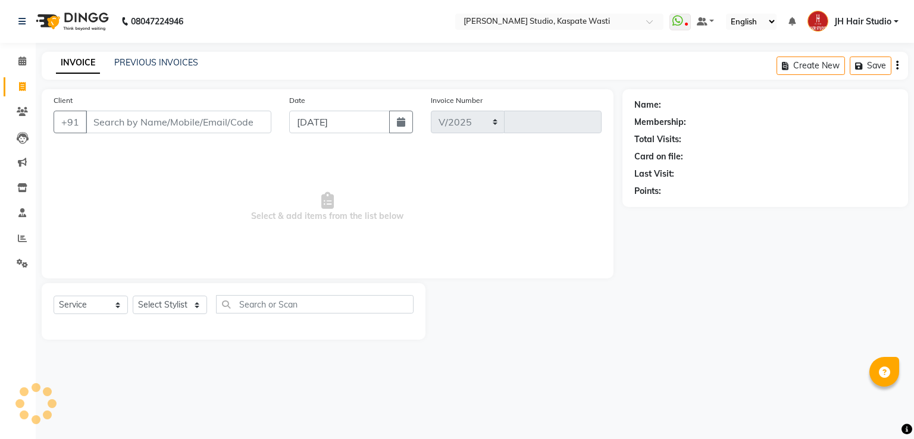
select select "130"
type input "4700"
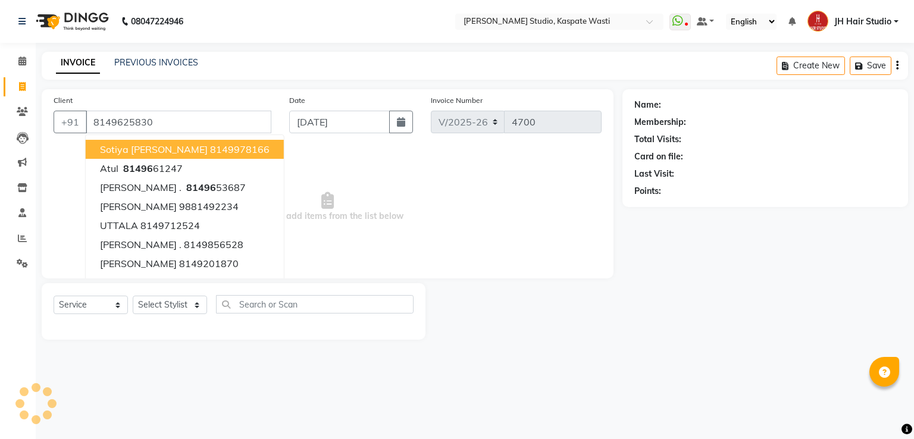
type input "8149625830"
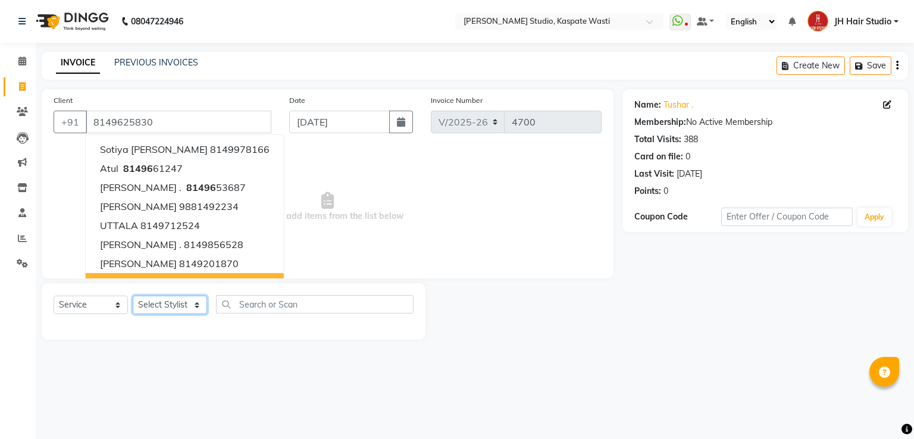
click at [163, 297] on select "Select Stylist [F1] GANESH [F1] [PERSON_NAME] [ F1] RAM [F1]Sanjay [F1][PERSON_…" at bounding box center [170, 305] width 74 height 18
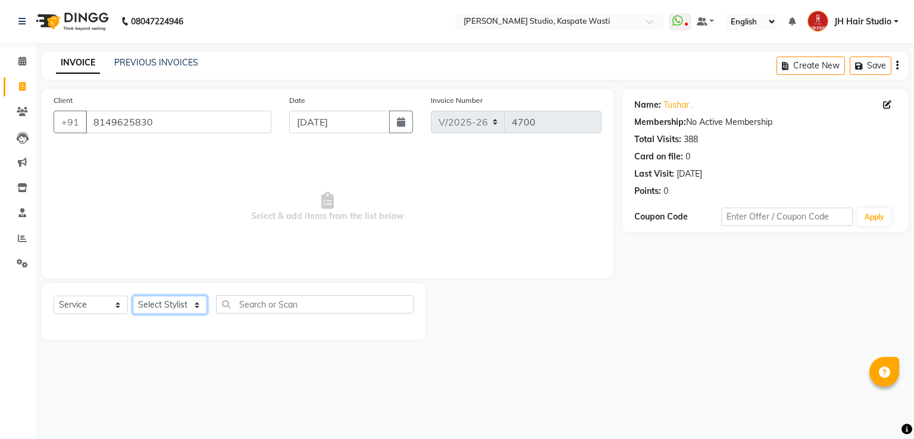
select select "47594"
click at [133, 296] on select "Select Stylist [F1] GANESH [F1] [PERSON_NAME] [ F1] RAM [F1]Sanjay [F1][PERSON_…" at bounding box center [170, 305] width 74 height 18
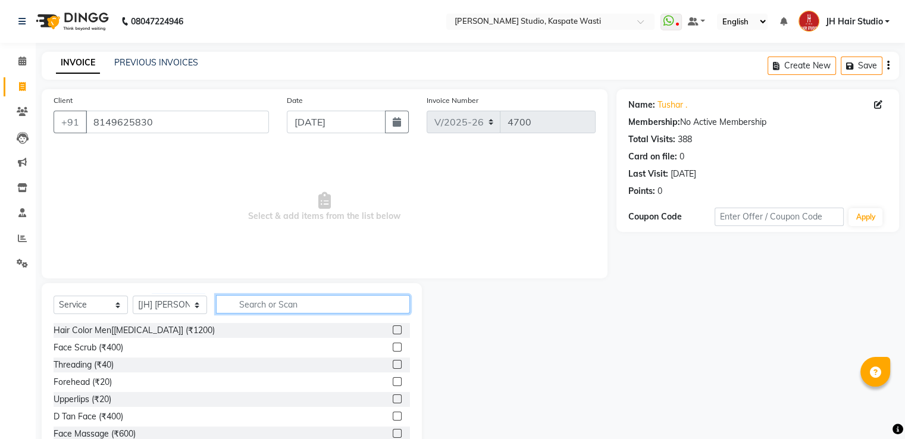
click at [286, 304] on input "text" at bounding box center [313, 304] width 194 height 18
type input "4"
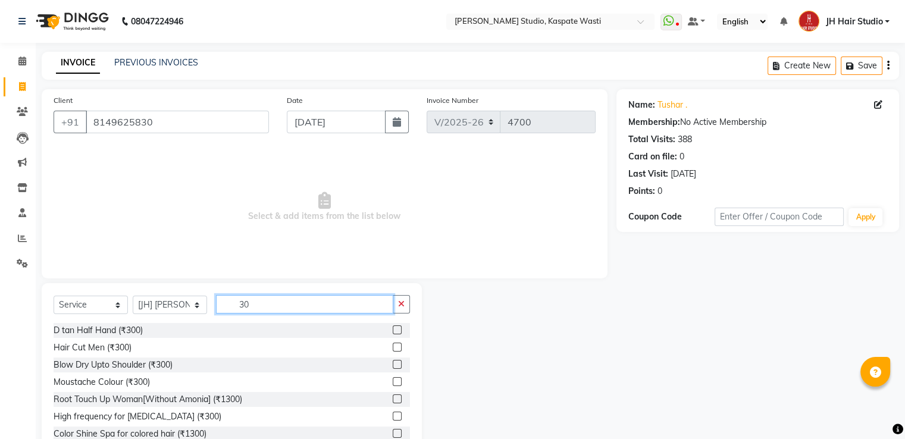
type input "30"
click at [393, 347] on label at bounding box center [397, 347] width 9 height 9
click at [393, 347] on input "checkbox" at bounding box center [397, 348] width 8 height 8
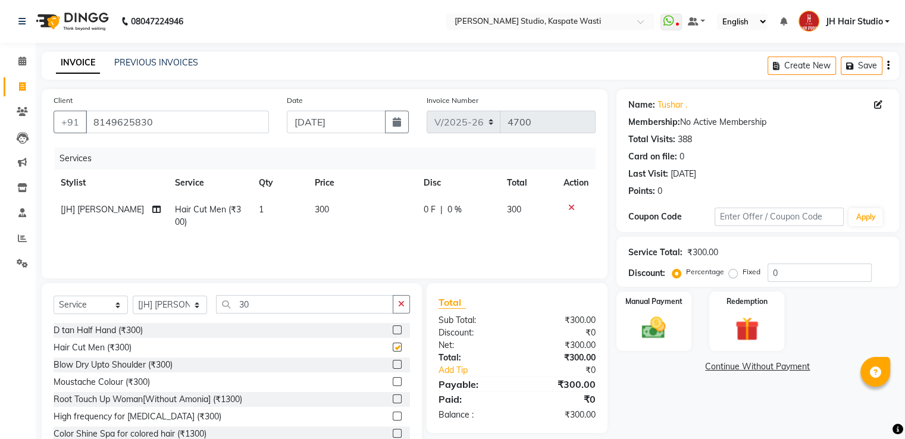
checkbox input "false"
click at [661, 324] on img at bounding box center [654, 328] width 40 height 29
click at [717, 367] on span "GPay" at bounding box center [715, 368] width 24 height 14
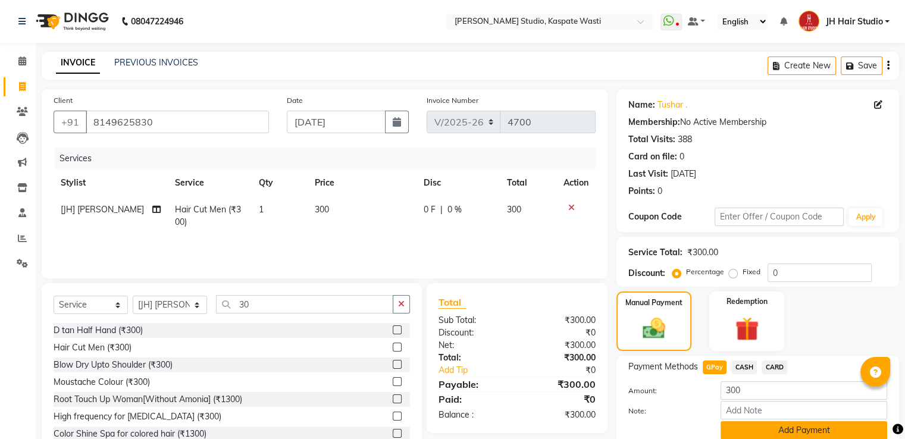
click at [767, 424] on button "Add Payment" at bounding box center [804, 430] width 167 height 18
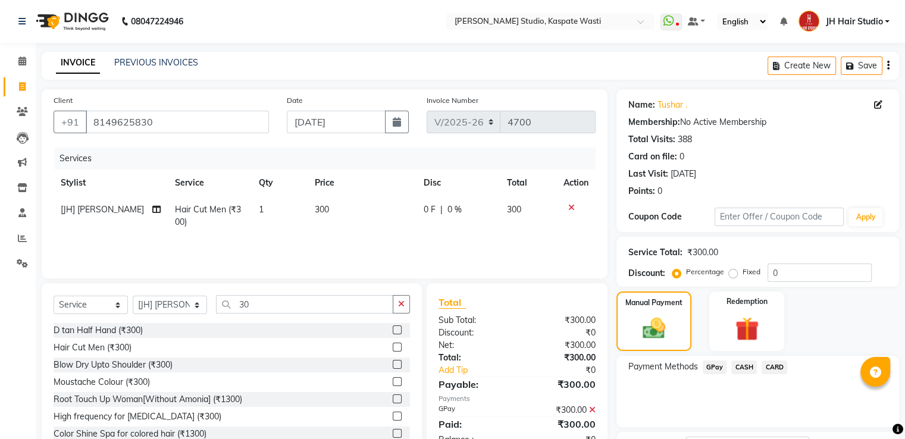
scroll to position [97, 0]
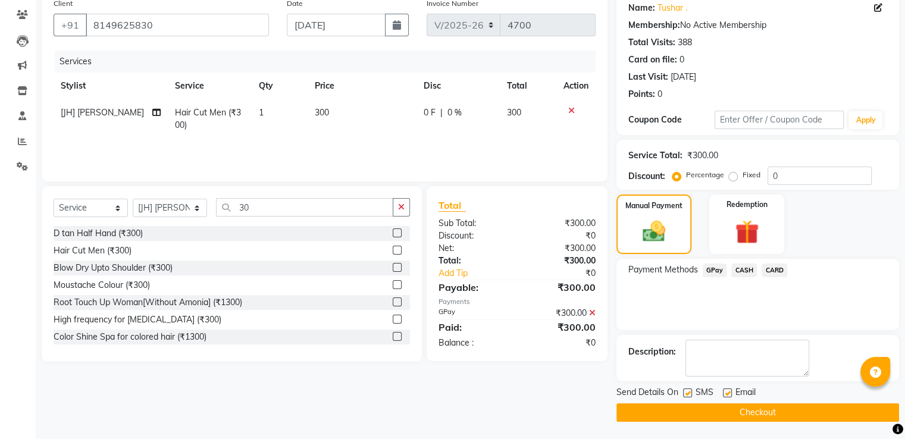
click at [719, 408] on button "Checkout" at bounding box center [758, 413] width 283 height 18
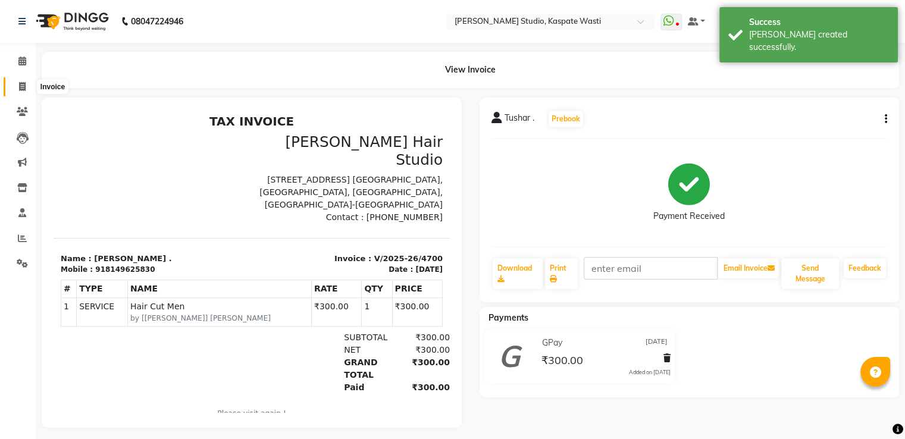
click at [18, 85] on span at bounding box center [22, 87] width 21 height 14
select select "service"
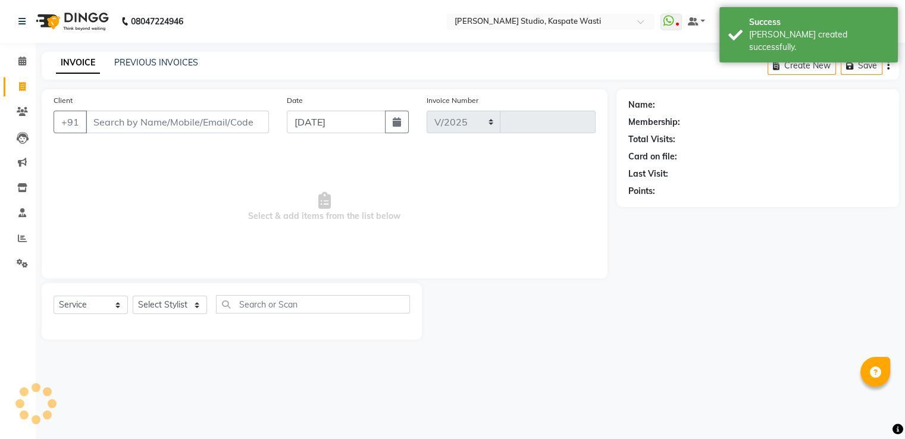
select select "130"
type input "4701"
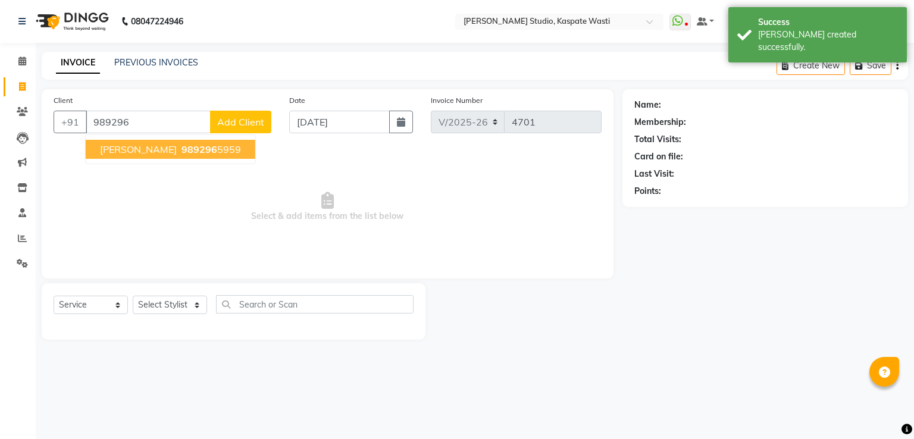
click at [182, 154] on span "989296" at bounding box center [200, 149] width 36 height 12
type input "9892965959"
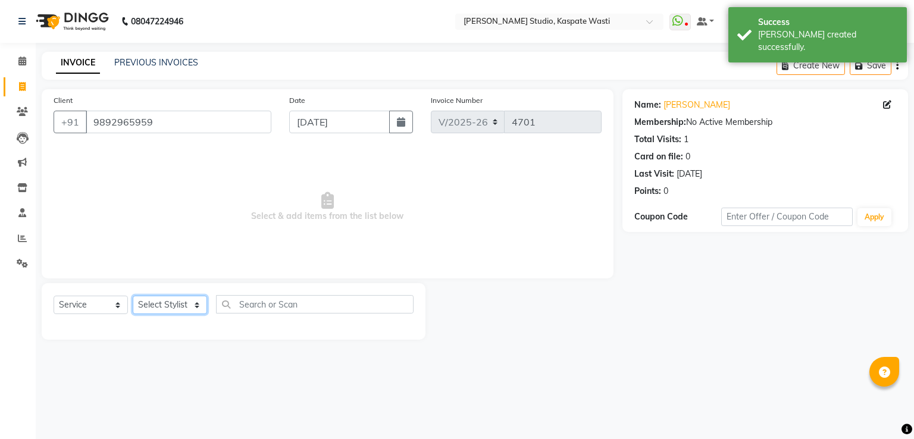
click at [157, 307] on select "Select Stylist [F1] GANESH [F1] [PERSON_NAME] [ F1] RAM [F1]Sanjay [F1][PERSON_…" at bounding box center [170, 305] width 74 height 18
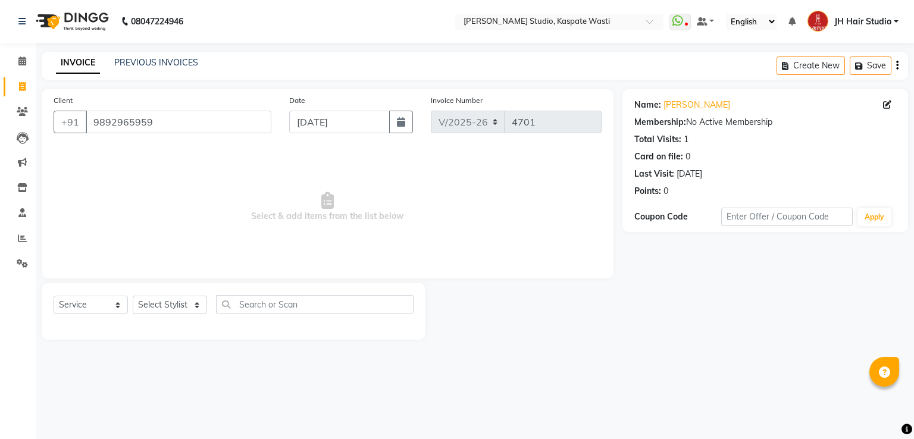
click at [288, 245] on span "Select & add items from the list below" at bounding box center [328, 207] width 548 height 119
click at [111, 128] on input "9892965959" at bounding box center [179, 122] width 186 height 23
click at [21, 214] on icon at bounding box center [22, 212] width 8 height 9
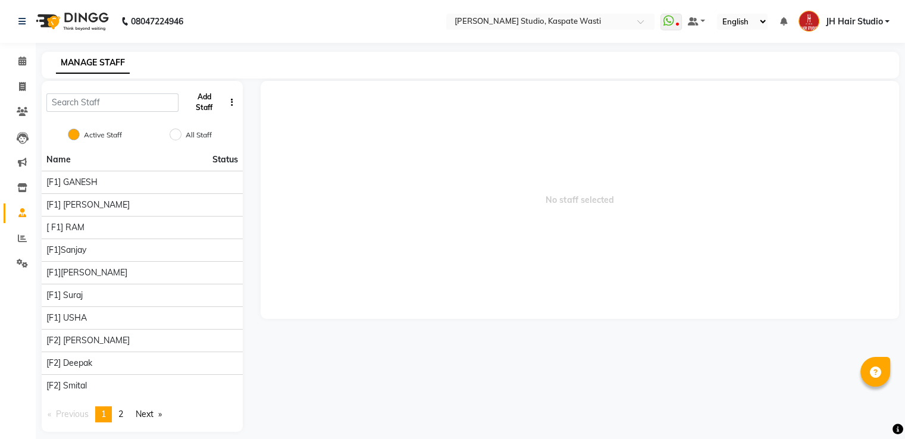
click at [198, 99] on button "Add Staff" at bounding box center [203, 102] width 41 height 31
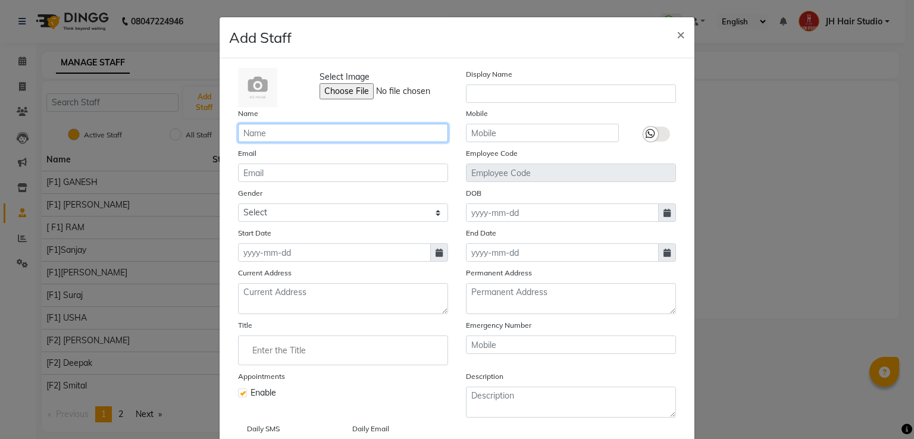
click at [250, 127] on input "text" at bounding box center [343, 133] width 210 height 18
type input "S"
type input "[JH] Sham"
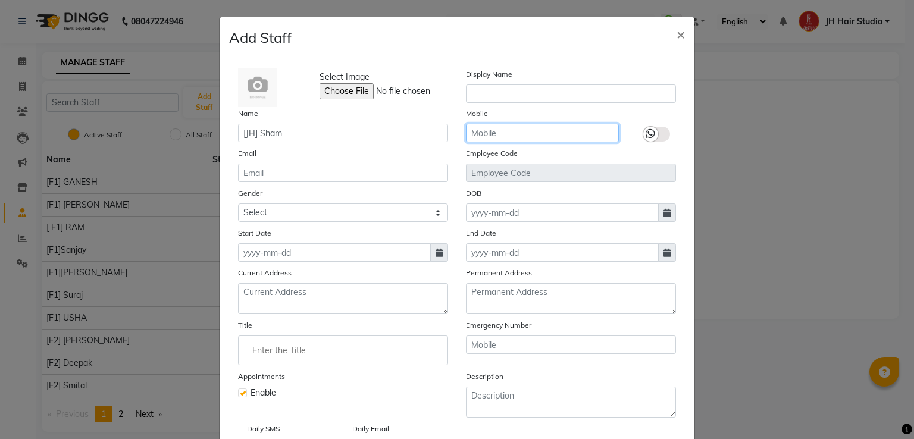
click at [498, 137] on input "text" at bounding box center [542, 133] width 153 height 18
type input "123456789"
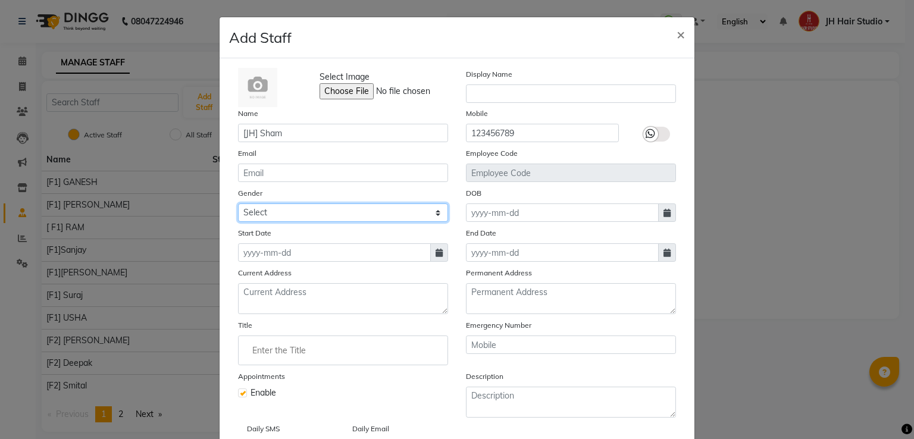
click at [293, 210] on select "Select [DEMOGRAPHIC_DATA] [DEMOGRAPHIC_DATA] Other Prefer Not To Say" at bounding box center [343, 213] width 210 height 18
select select "[DEMOGRAPHIC_DATA]"
click at [238, 205] on select "Select [DEMOGRAPHIC_DATA] [DEMOGRAPHIC_DATA] Other Prefer Not To Say" at bounding box center [343, 213] width 210 height 18
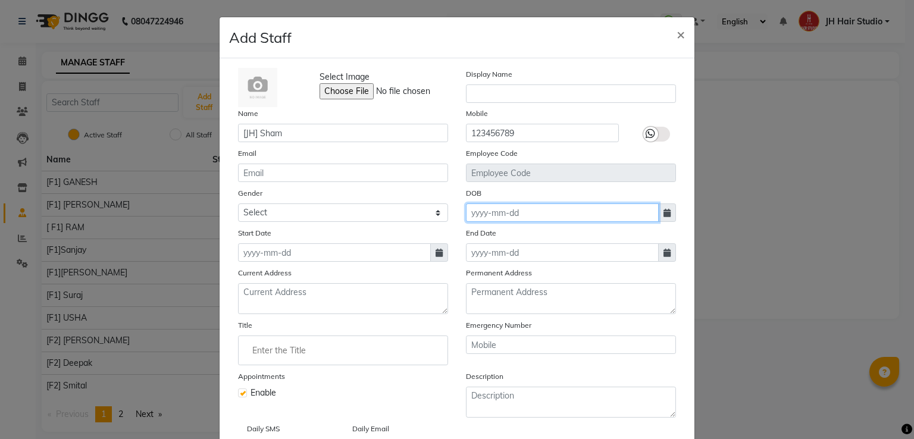
click at [472, 217] on input at bounding box center [562, 213] width 193 height 18
select select "9"
select select "2025"
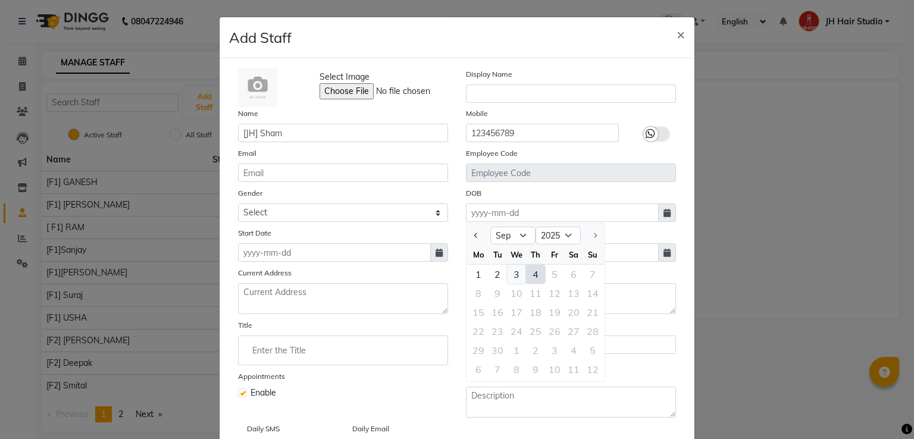
click at [515, 276] on div "3" at bounding box center [516, 274] width 19 height 19
type input "[DATE]"
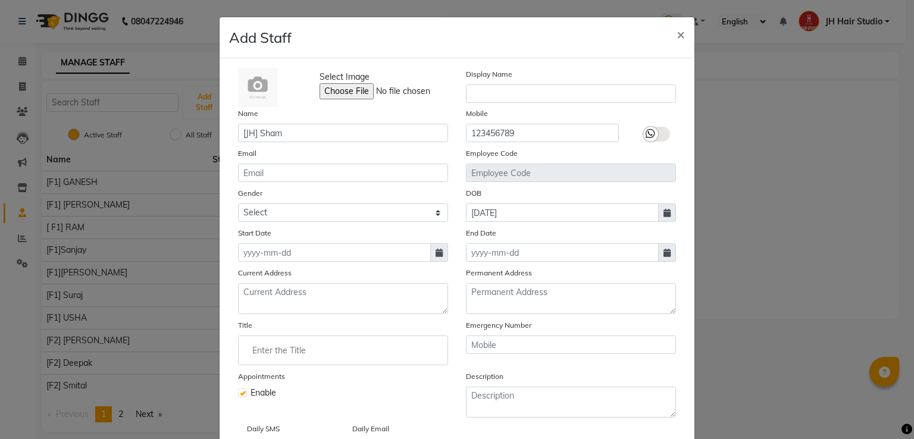
click at [430, 257] on span at bounding box center [439, 252] width 18 height 18
select select "9"
select select "2025"
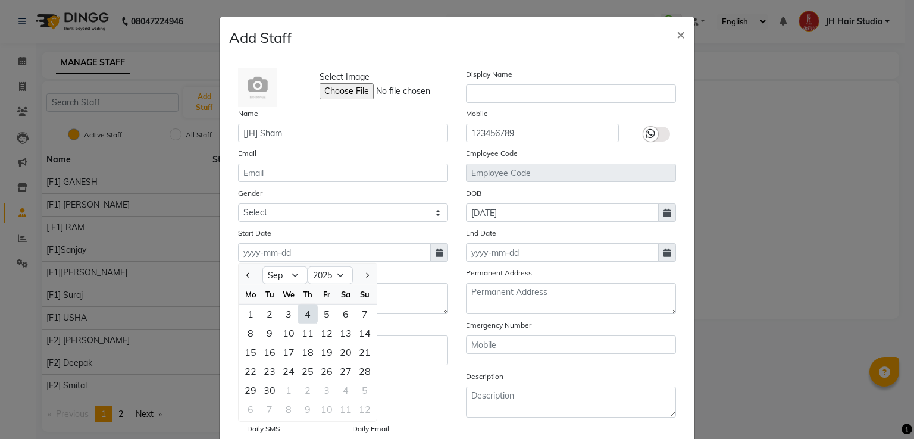
click at [301, 321] on div "4" at bounding box center [307, 314] width 19 height 19
type input "[DATE]"
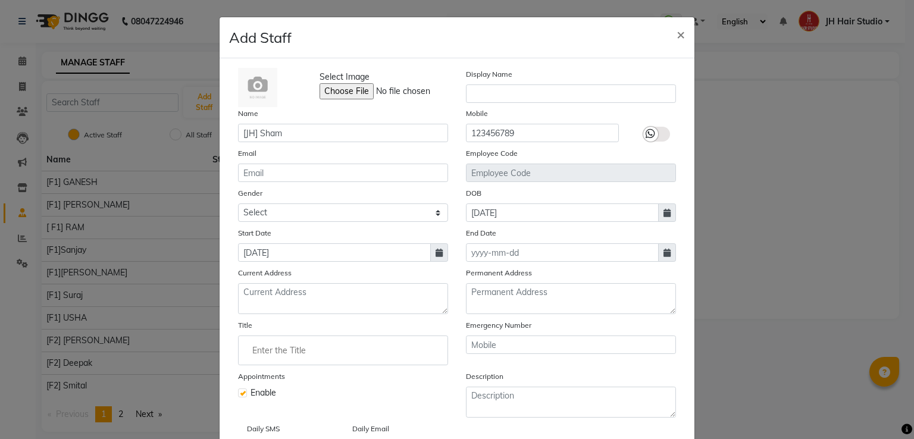
drag, startPoint x: 900, startPoint y: 229, endPoint x: 914, endPoint y: 229, distance: 13.7
click at [914, 229] on ngb-modal-window "Add Staff × Select Image Display Name Name [JH] Sham Mobile 123456789 Email Emp…" at bounding box center [457, 219] width 914 height 439
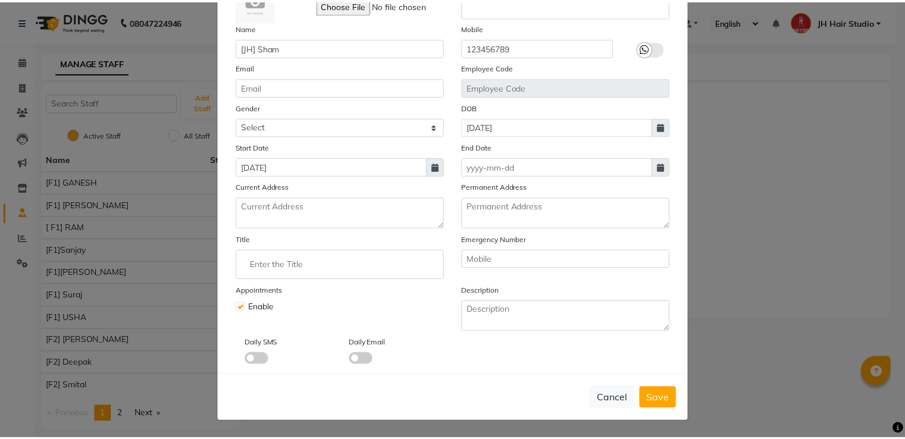
scroll to position [90, 0]
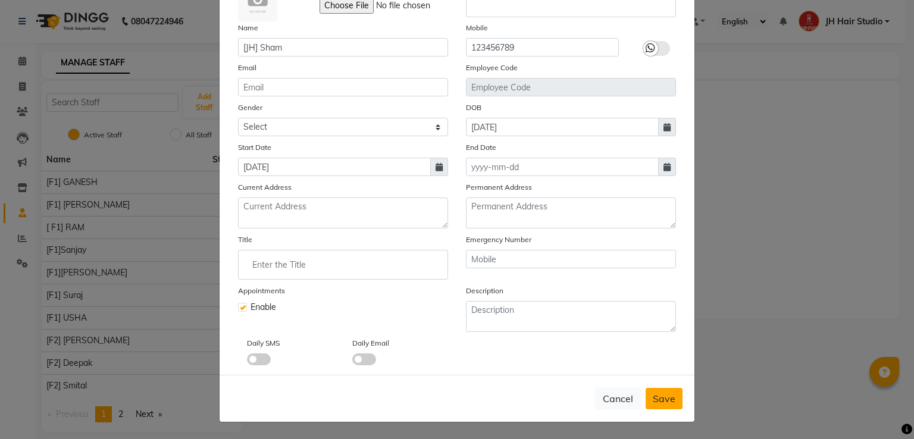
click at [661, 393] on span "Save" at bounding box center [664, 399] width 23 height 12
select select
checkbox input "false"
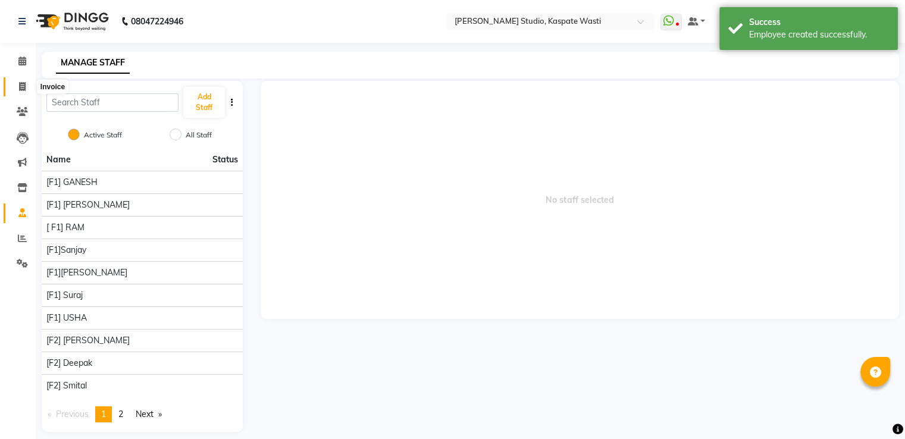
click at [19, 86] on icon at bounding box center [22, 86] width 7 height 9
select select "service"
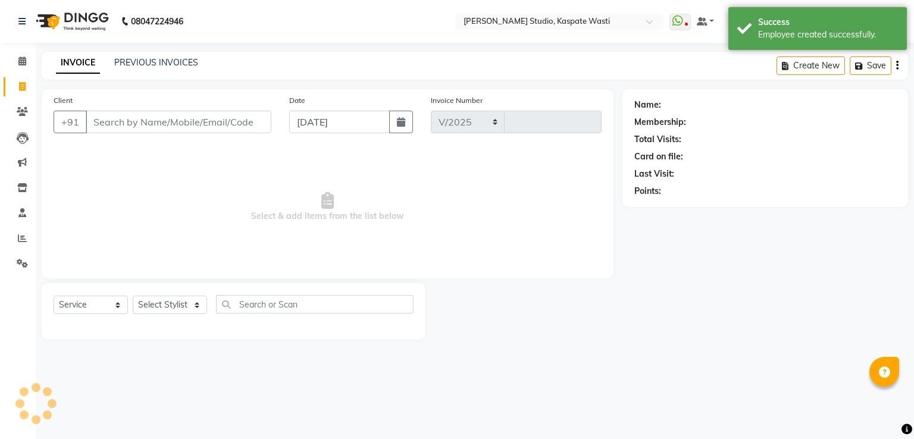
select select "130"
type input "4701"
type input "9892965959"
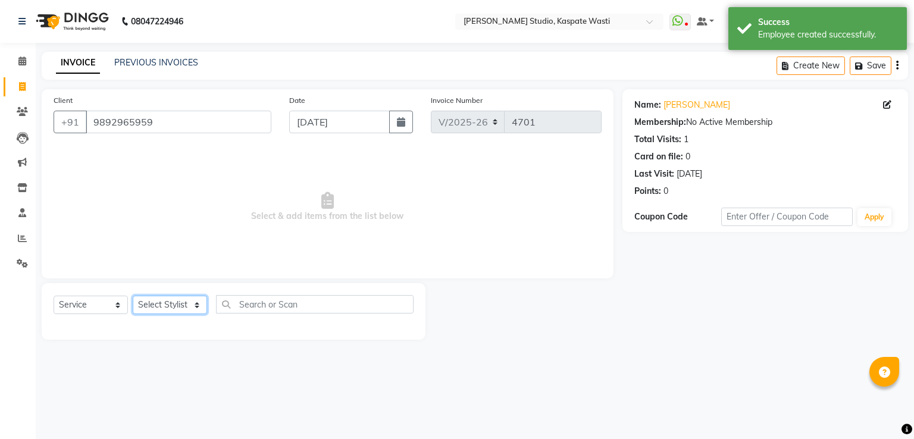
click at [163, 302] on select "Select Stylist [F1] GANESH [F1] [PERSON_NAME] [ F1] RAM [F1]Sanjay [F1][PERSON_…" at bounding box center [170, 305] width 74 height 18
select select "90801"
click at [133, 296] on select "Select Stylist [F1] GANESH [F1] [PERSON_NAME] [ F1] RAM [F1]Sanjay [F1][PERSON_…" at bounding box center [170, 305] width 74 height 18
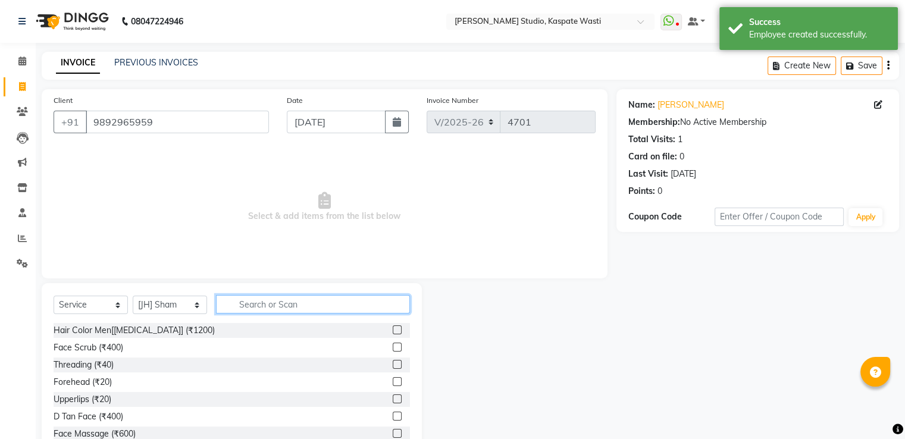
click at [270, 302] on input "text" at bounding box center [313, 304] width 194 height 18
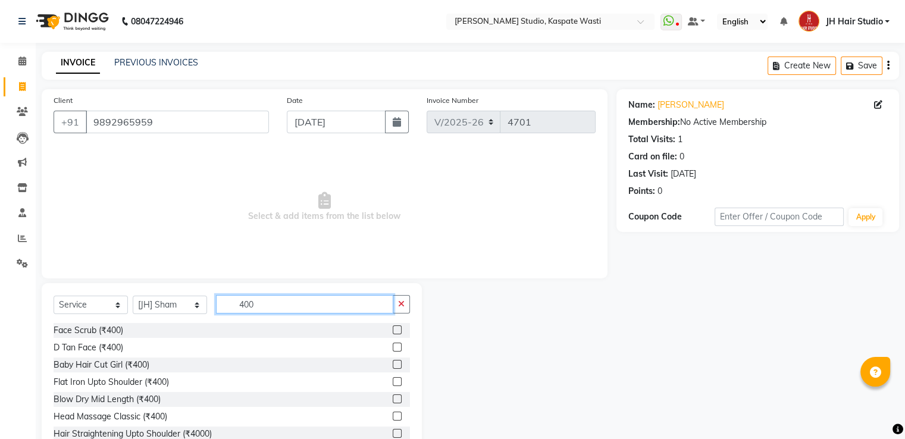
type input "400"
click at [393, 365] on label at bounding box center [397, 364] width 9 height 9
click at [393, 365] on input "checkbox" at bounding box center [397, 365] width 8 height 8
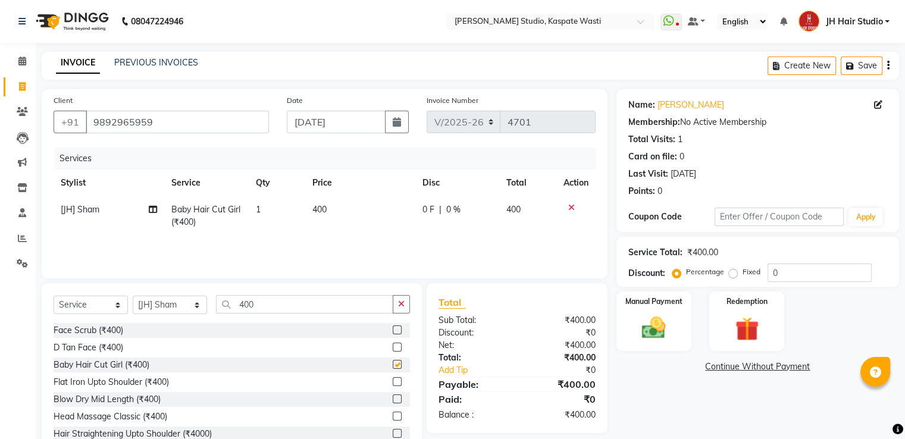
checkbox input "false"
click at [243, 306] on input "400" at bounding box center [304, 304] width 177 height 18
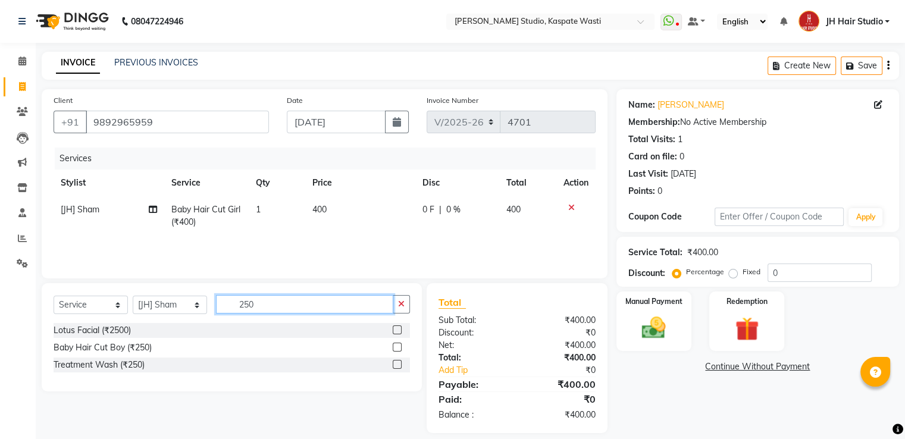
type input "250"
click at [396, 346] on label at bounding box center [397, 347] width 9 height 9
click at [396, 346] on input "checkbox" at bounding box center [397, 348] width 8 height 8
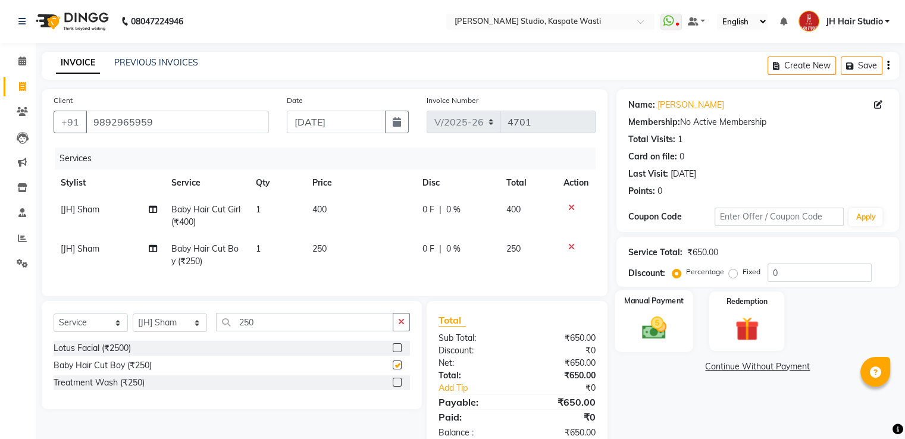
checkbox input "false"
click at [663, 339] on img at bounding box center [654, 328] width 40 height 29
click at [705, 371] on span "GPay" at bounding box center [715, 368] width 24 height 14
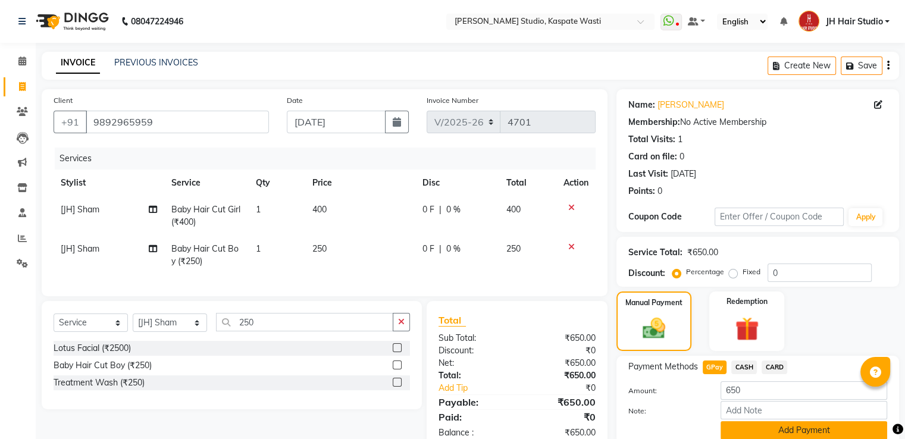
click at [779, 427] on button "Add Payment" at bounding box center [804, 430] width 167 height 18
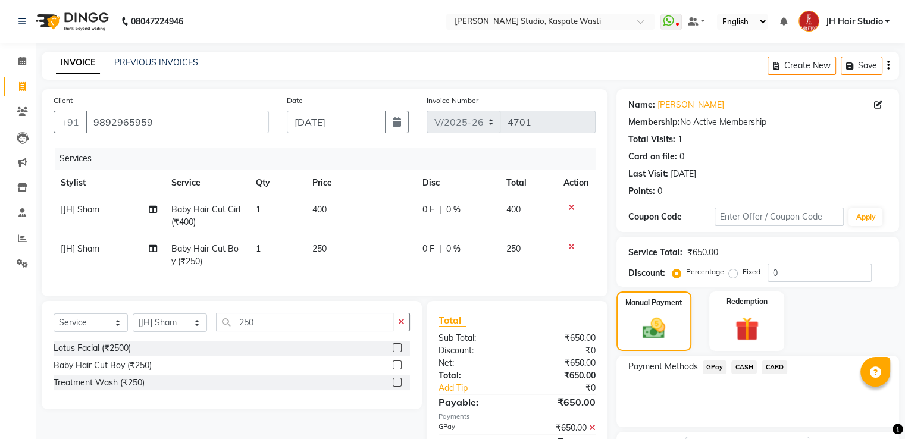
scroll to position [97, 0]
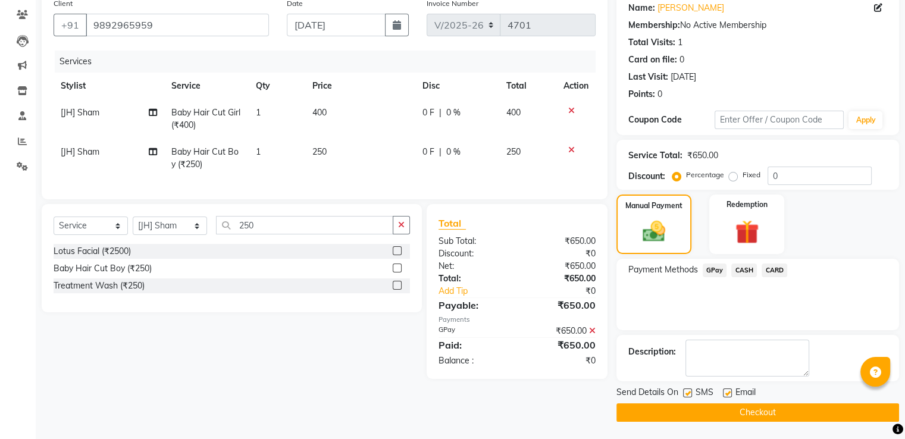
click at [770, 414] on button "Checkout" at bounding box center [758, 413] width 283 height 18
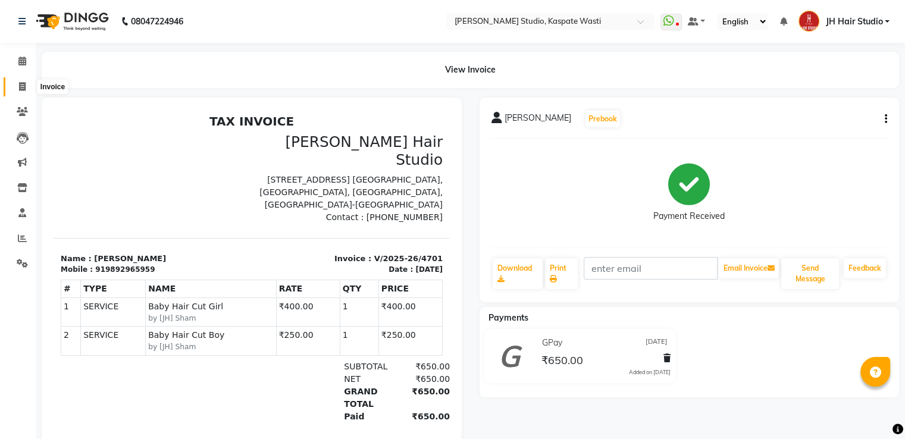
click at [19, 84] on icon at bounding box center [22, 86] width 7 height 9
select select "service"
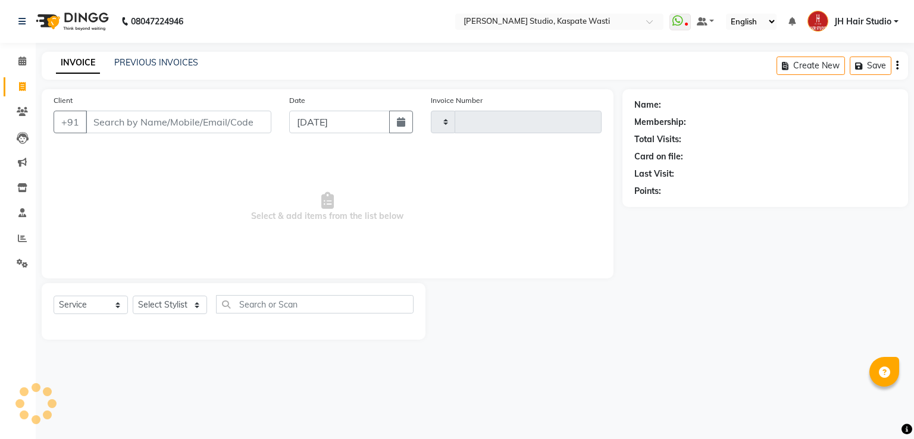
type input "4702"
select select "130"
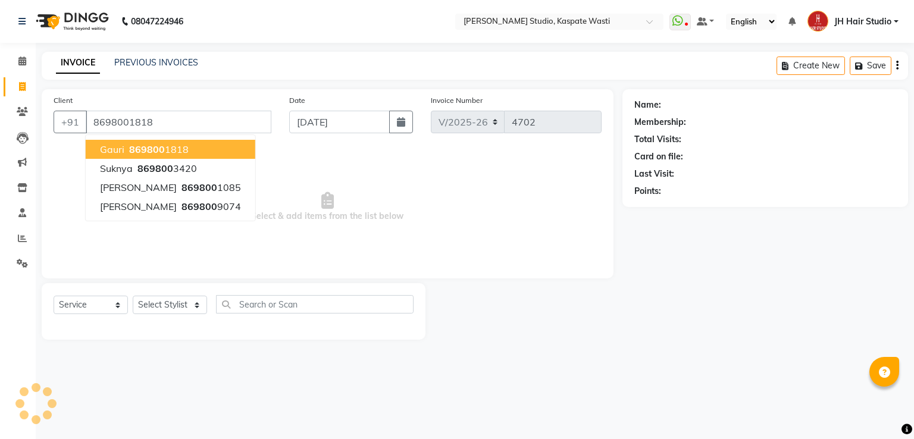
type input "8698001818"
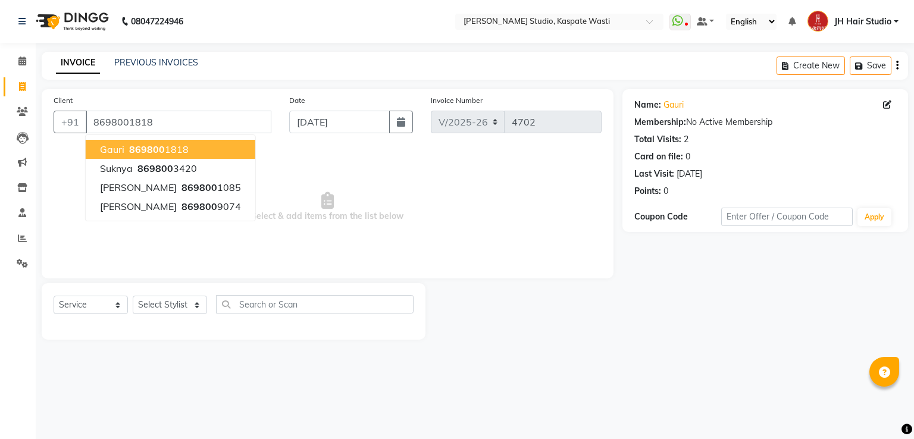
click at [154, 146] on span "869800" at bounding box center [147, 149] width 36 height 12
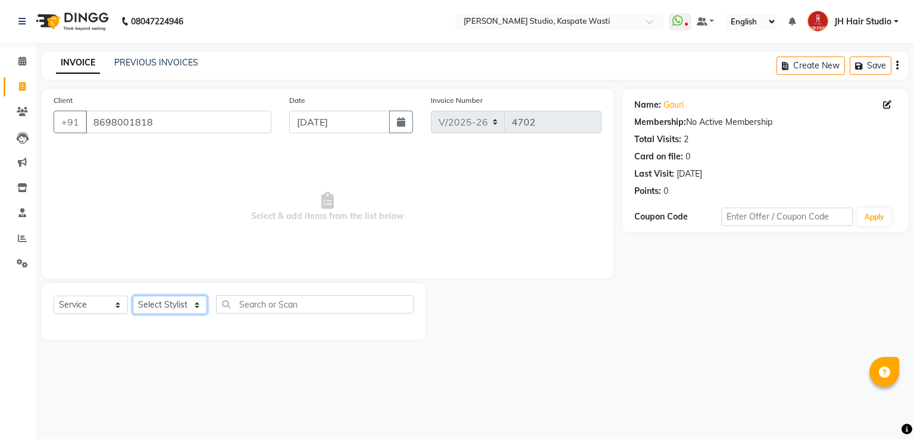
click at [168, 304] on select "Select Stylist [F1] GANESH [F1] [PERSON_NAME] [ F1] RAM [F1]Sanjay [F1][PERSON_…" at bounding box center [170, 305] width 74 height 18
select select "87274"
click at [133, 296] on select "Select Stylist [F1] GANESH [F1] [PERSON_NAME] [ F1] RAM [F1]Sanjay [F1][PERSON_…" at bounding box center [170, 305] width 74 height 18
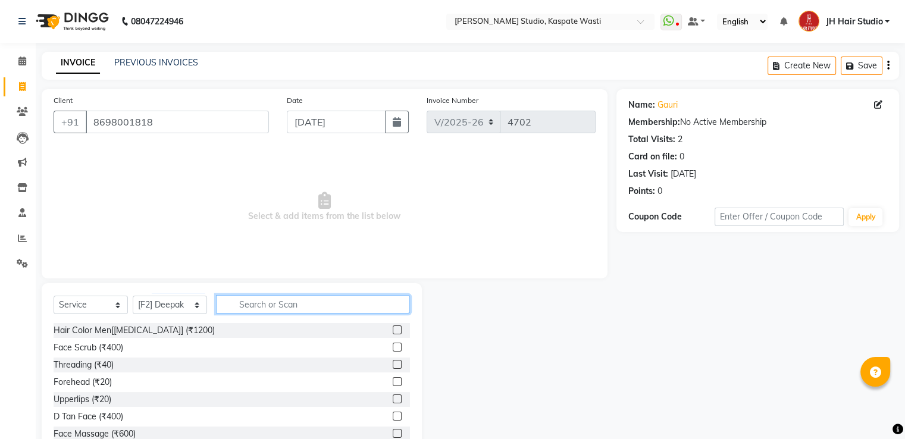
click at [296, 306] on input "text" at bounding box center [313, 304] width 194 height 18
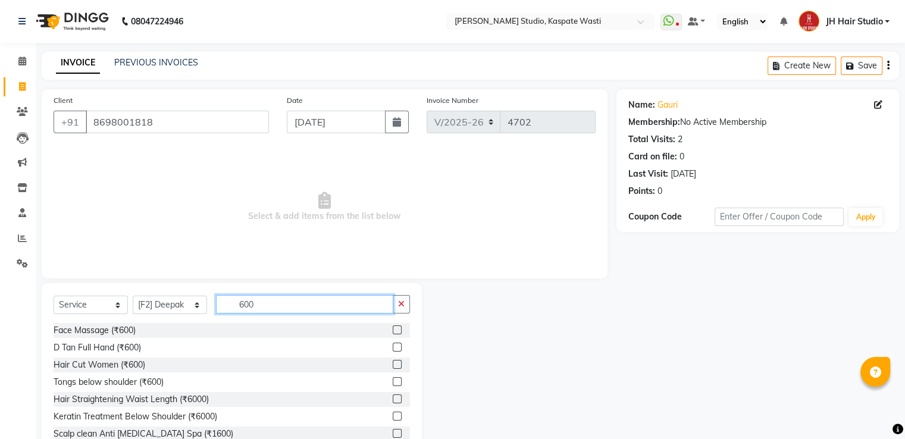
type input "600"
click at [393, 364] on label at bounding box center [397, 364] width 9 height 9
click at [393, 364] on input "checkbox" at bounding box center [397, 365] width 8 height 8
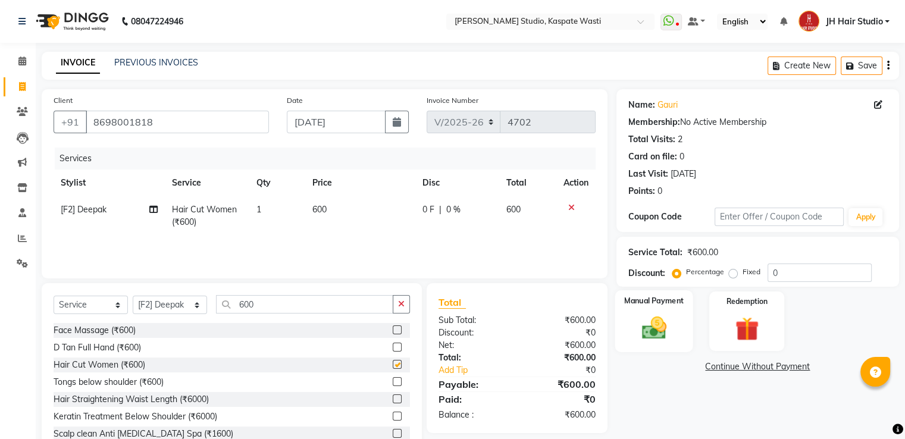
checkbox input "false"
click at [649, 341] on img at bounding box center [654, 328] width 40 height 29
click at [718, 368] on span "GPay" at bounding box center [715, 368] width 24 height 14
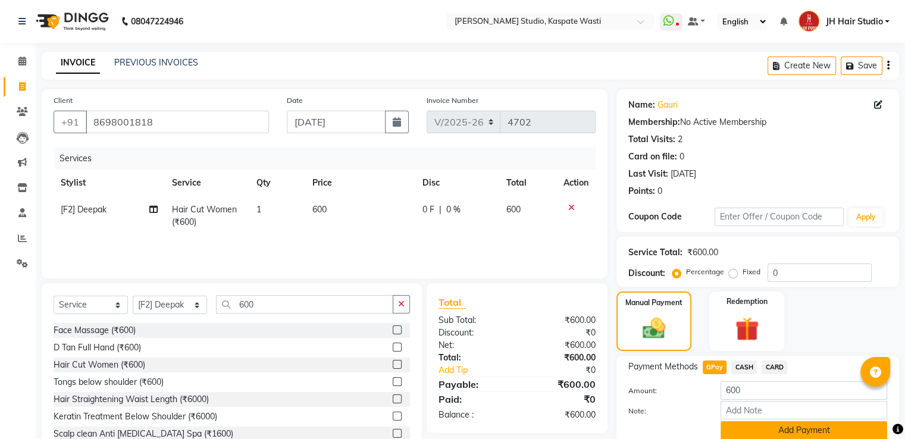
click at [778, 434] on button "Add Payment" at bounding box center [804, 430] width 167 height 18
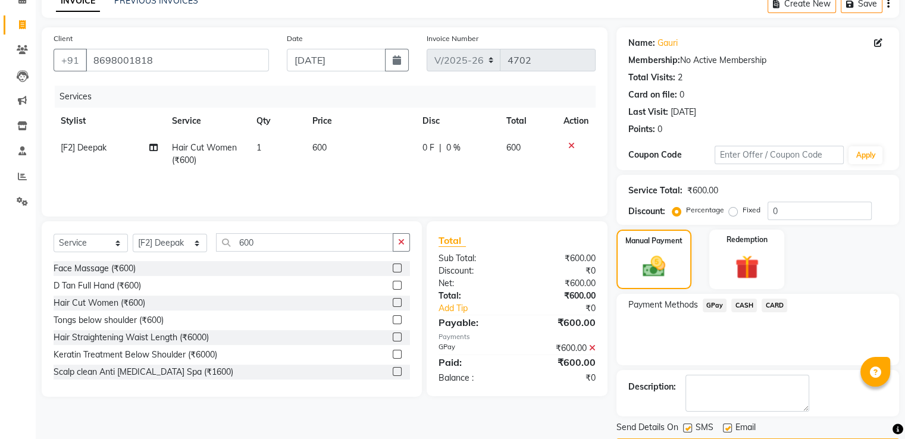
scroll to position [97, 0]
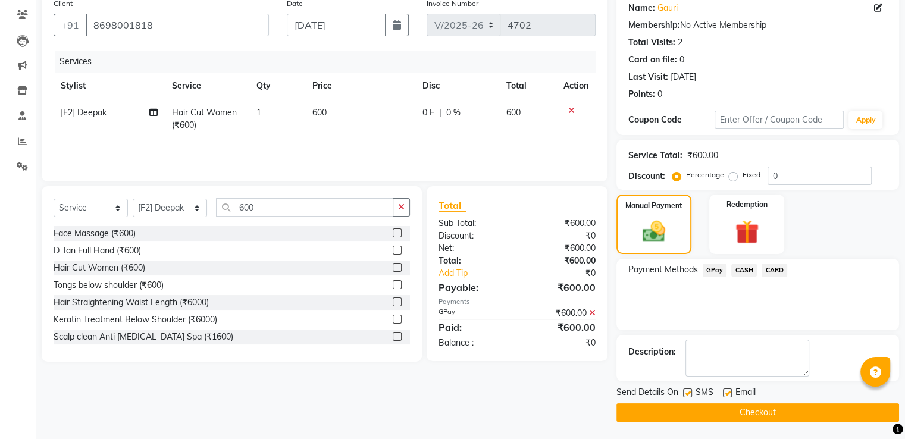
click at [764, 415] on button "Checkout" at bounding box center [758, 413] width 283 height 18
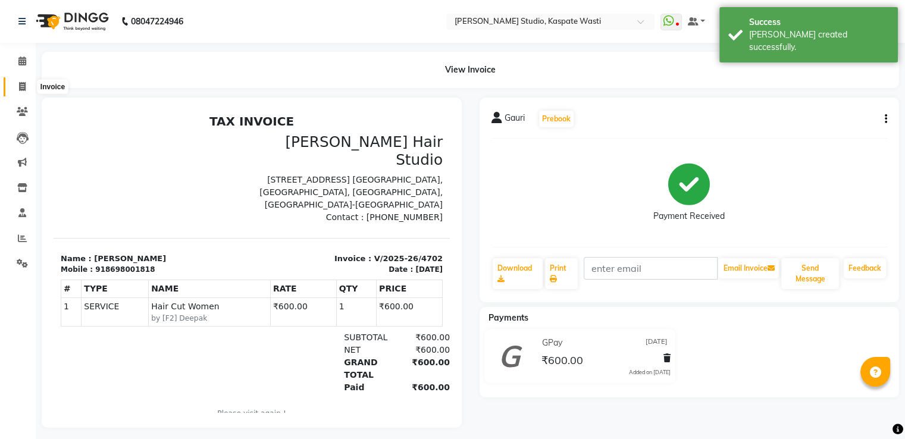
click at [18, 85] on span at bounding box center [22, 87] width 21 height 14
select select "service"
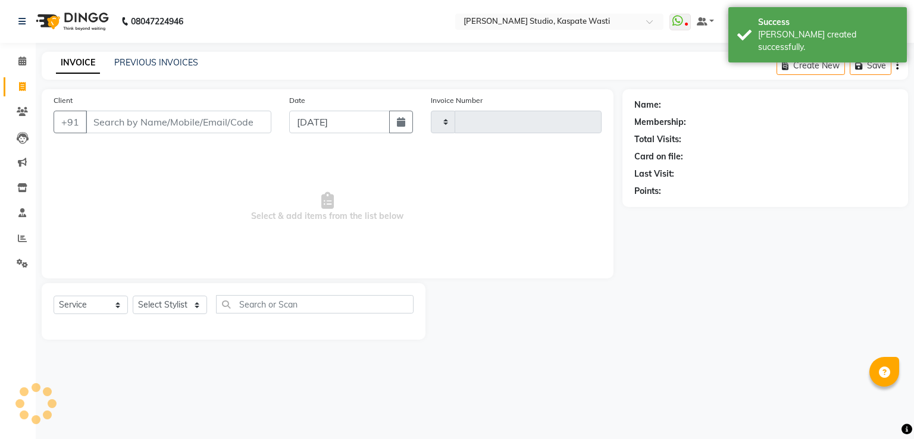
type input "4703"
select select "130"
